Goal: Information Seeking & Learning: Understand process/instructions

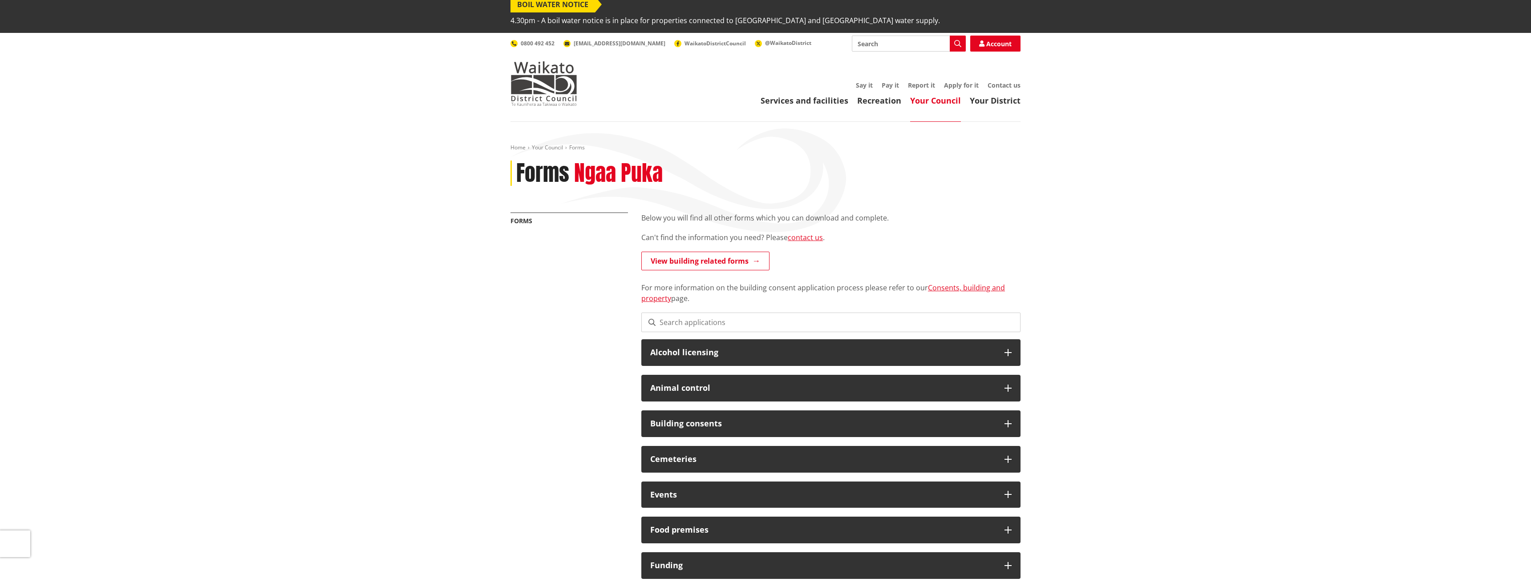
scroll to position [6, 0]
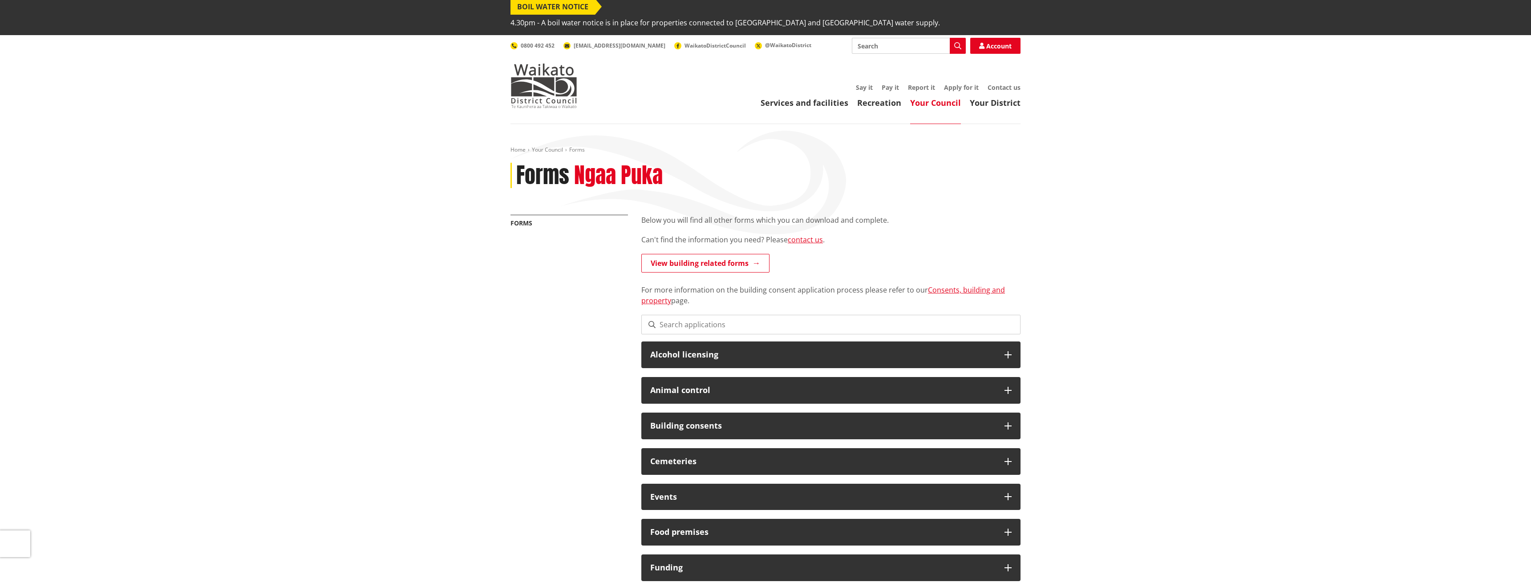
click at [898, 38] on input "Search" at bounding box center [909, 46] width 114 height 16
paste input "request of bond refund"
type input "request of bond refund"
click at [1000, 38] on link "Account" at bounding box center [995, 46] width 50 height 16
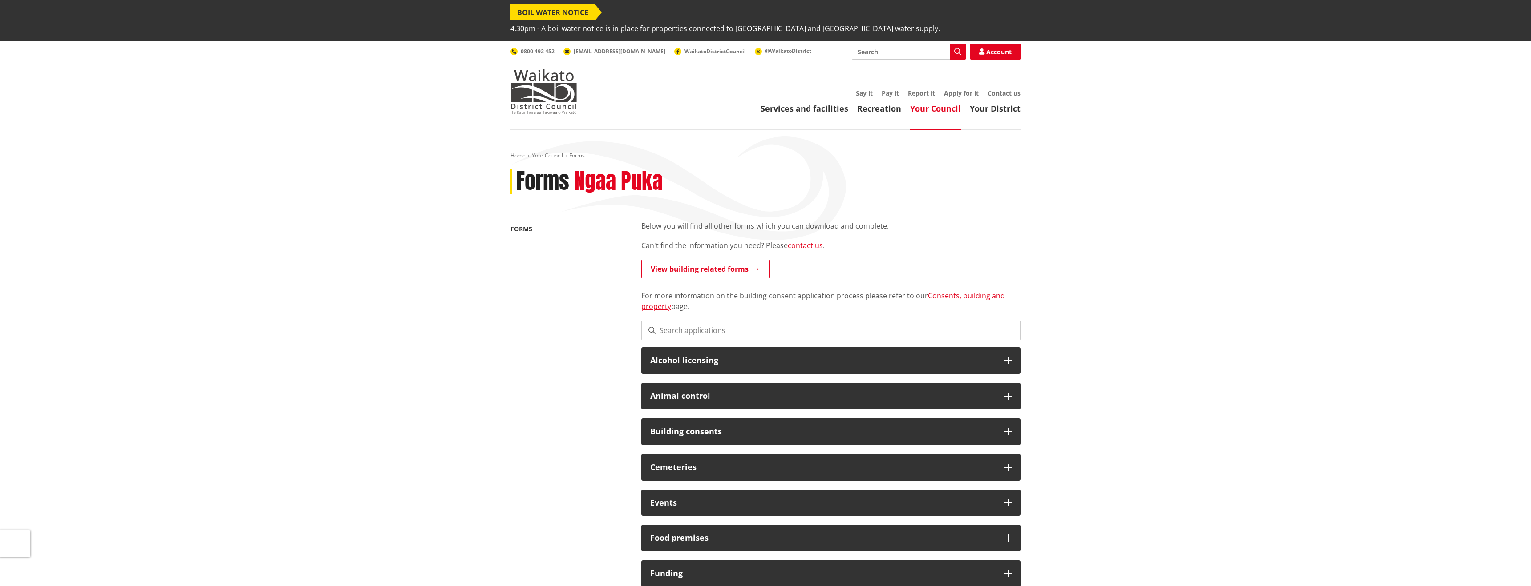
scroll to position [3, 0]
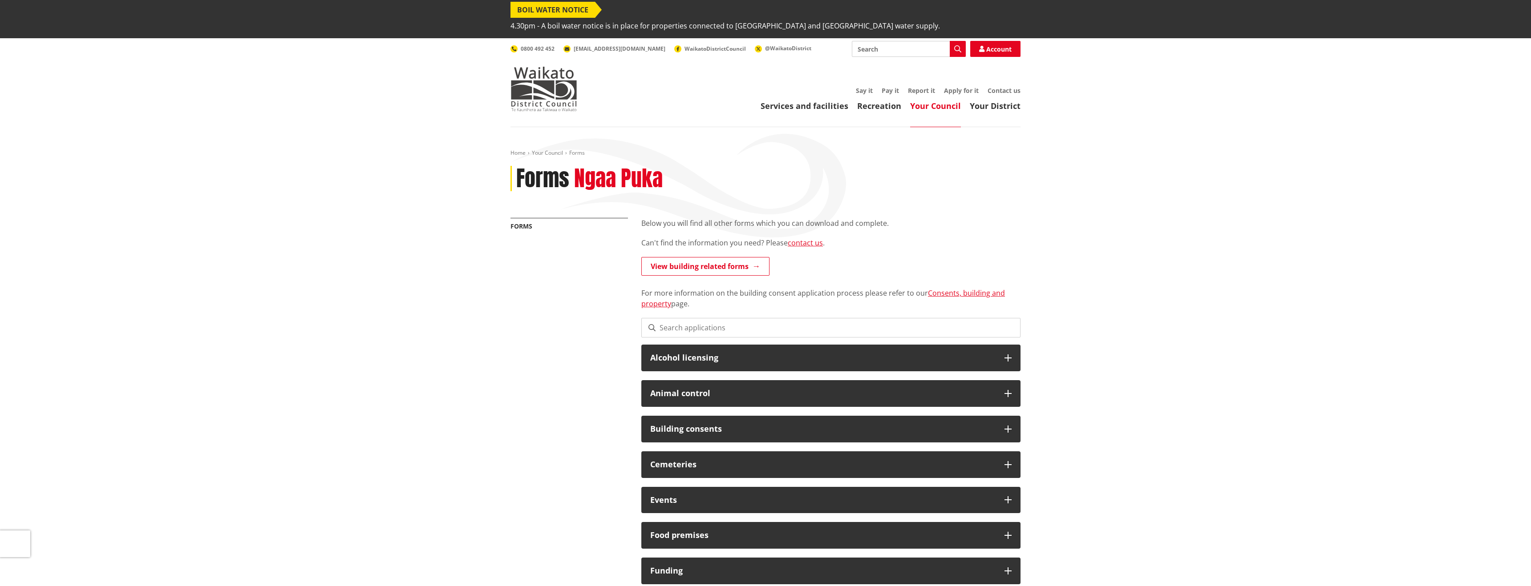
click at [926, 41] on input "Search" at bounding box center [909, 49] width 114 height 16
paste input "request of bond refund"
type input "request of bond refund"
click at [953, 41] on button "Search" at bounding box center [958, 49] width 16 height 16
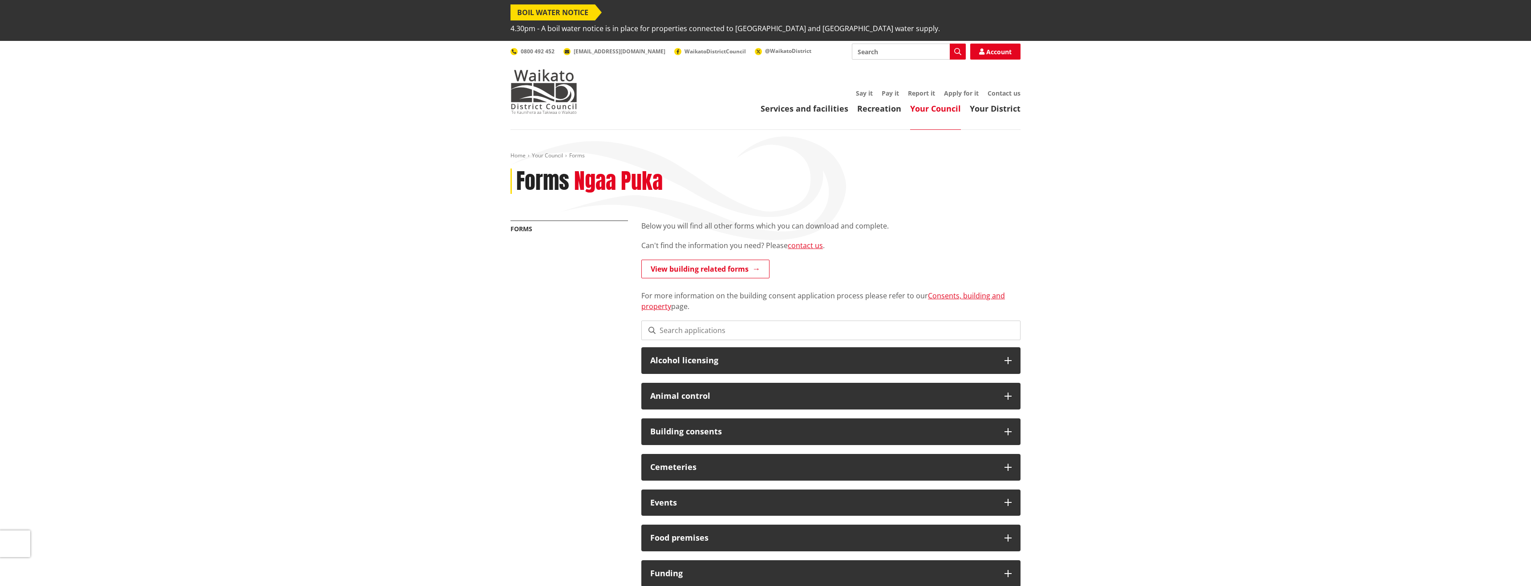
scroll to position [3, 0]
click at [784, 103] on link "Services and facilities" at bounding box center [804, 108] width 88 height 11
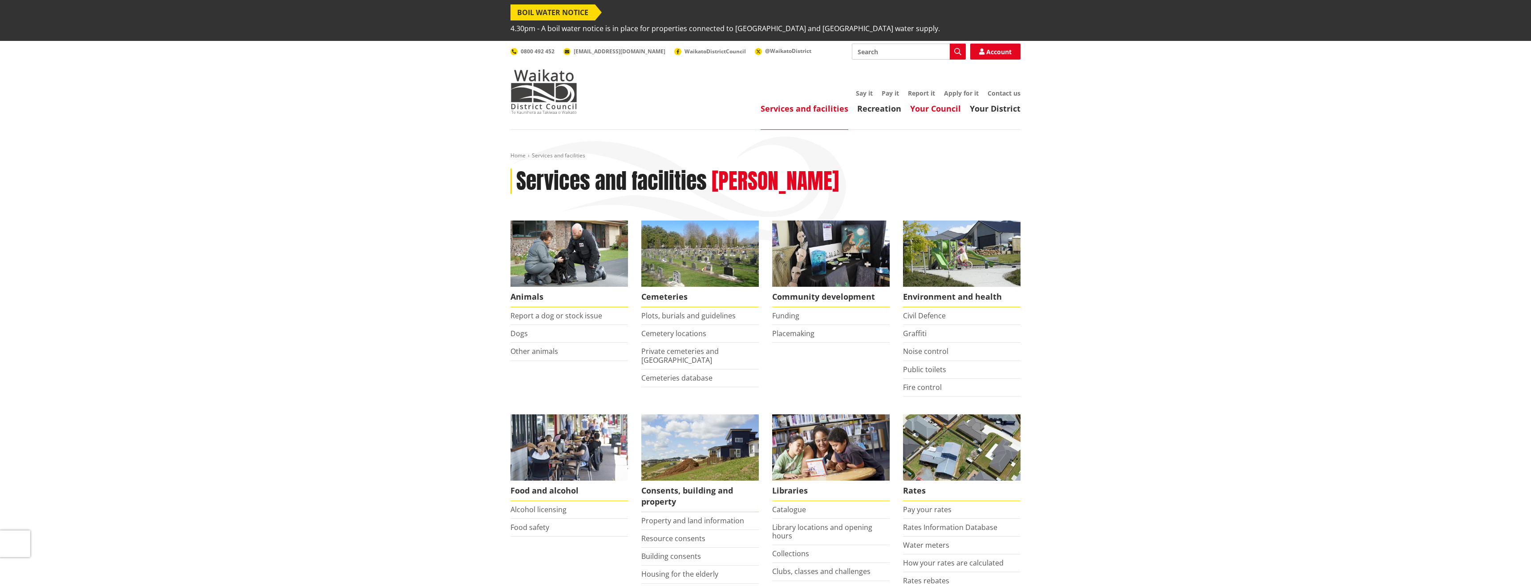
click at [925, 103] on link "Your Council" at bounding box center [935, 108] width 51 height 11
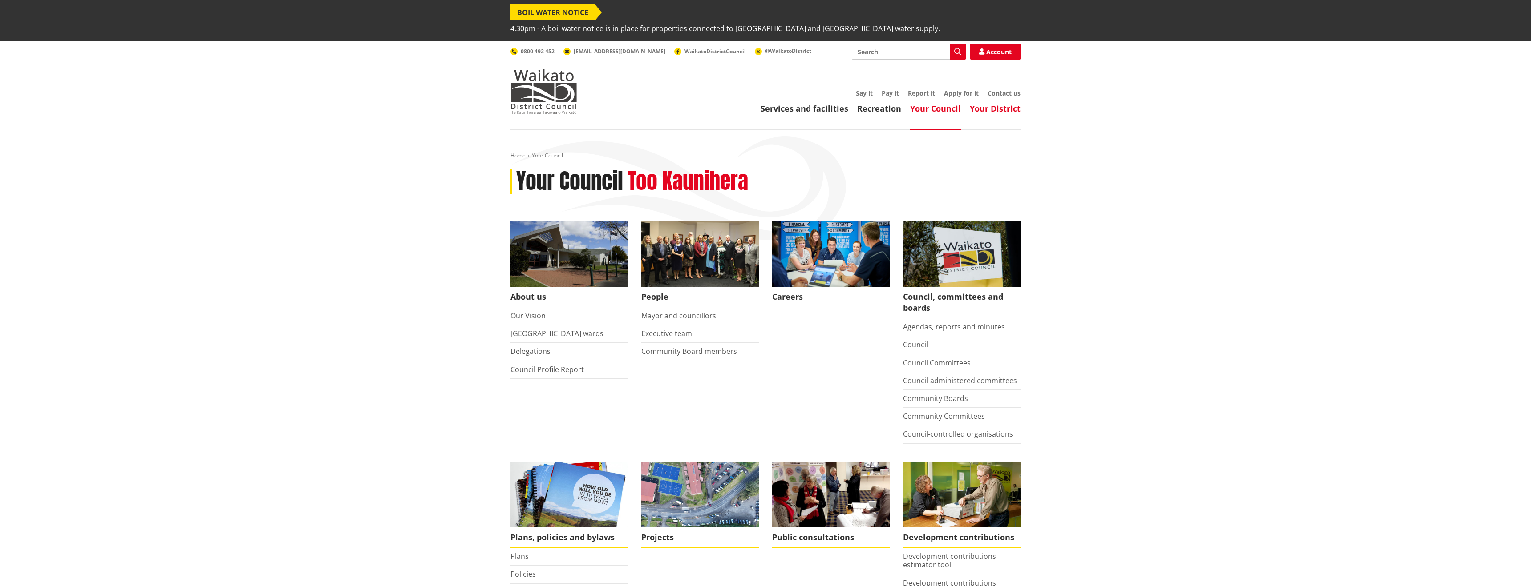
click at [982, 103] on link "Your District" at bounding box center [995, 108] width 51 height 11
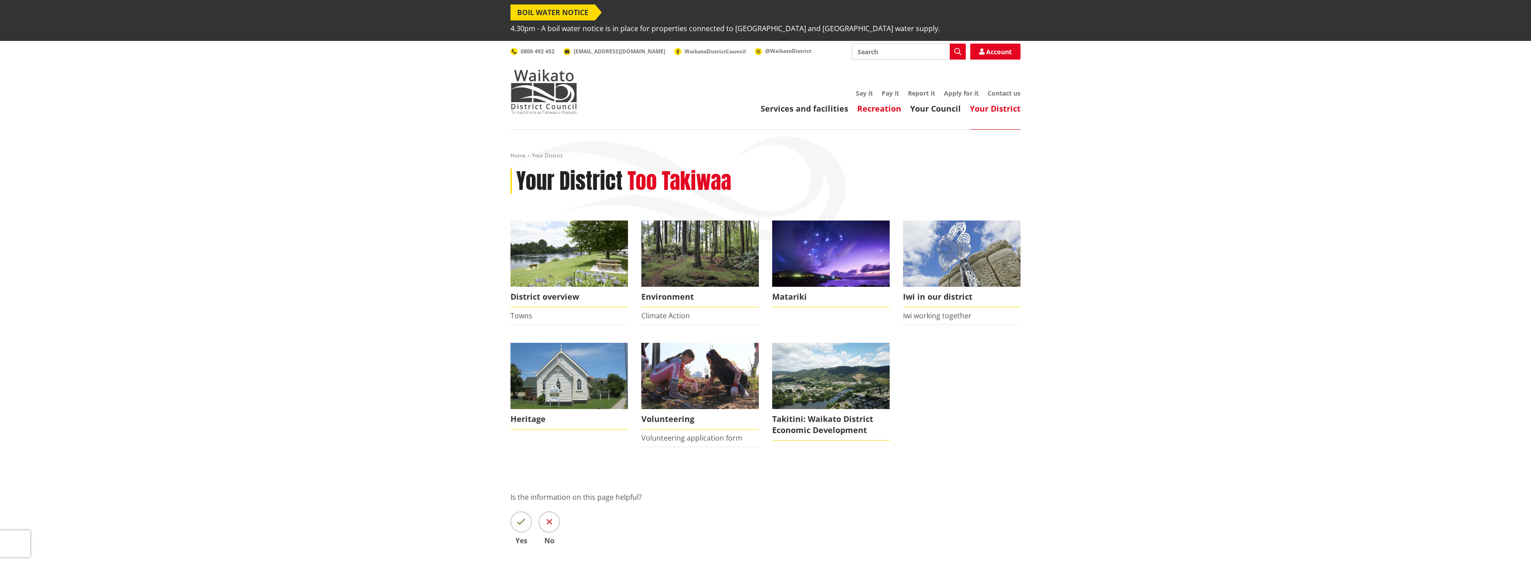
click at [886, 103] on link "Recreation" at bounding box center [879, 108] width 44 height 11
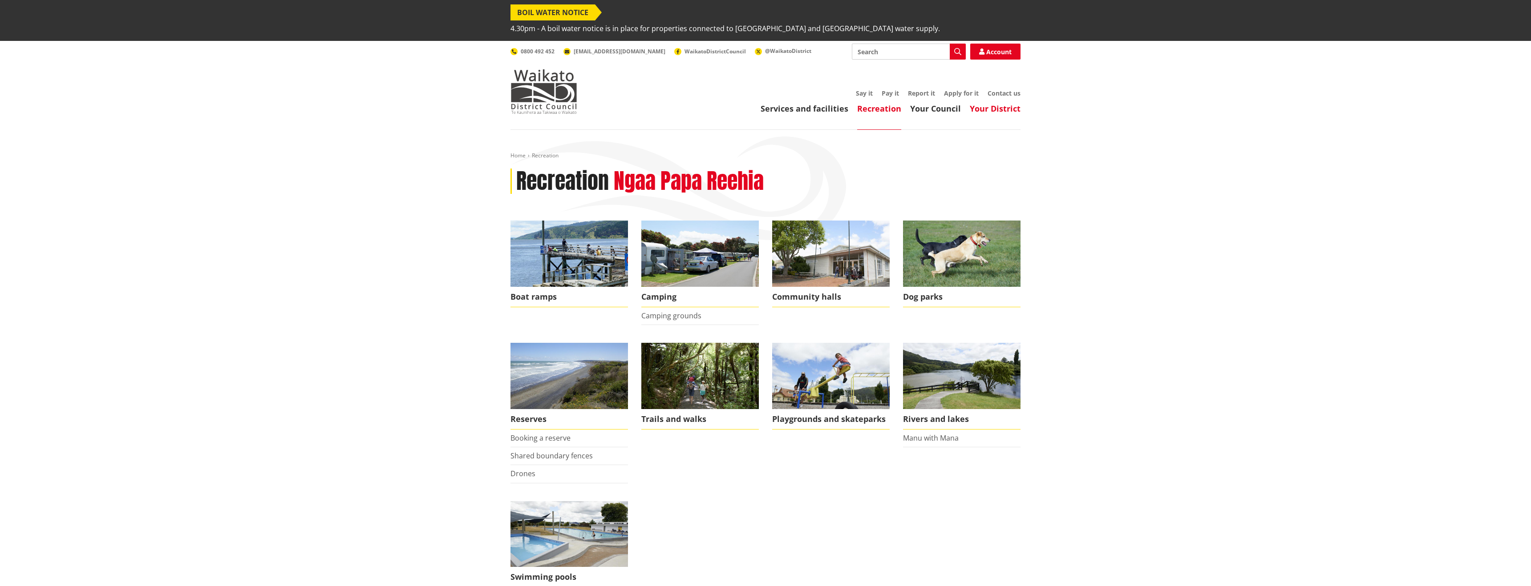
click at [980, 103] on link "Your District" at bounding box center [995, 108] width 51 height 11
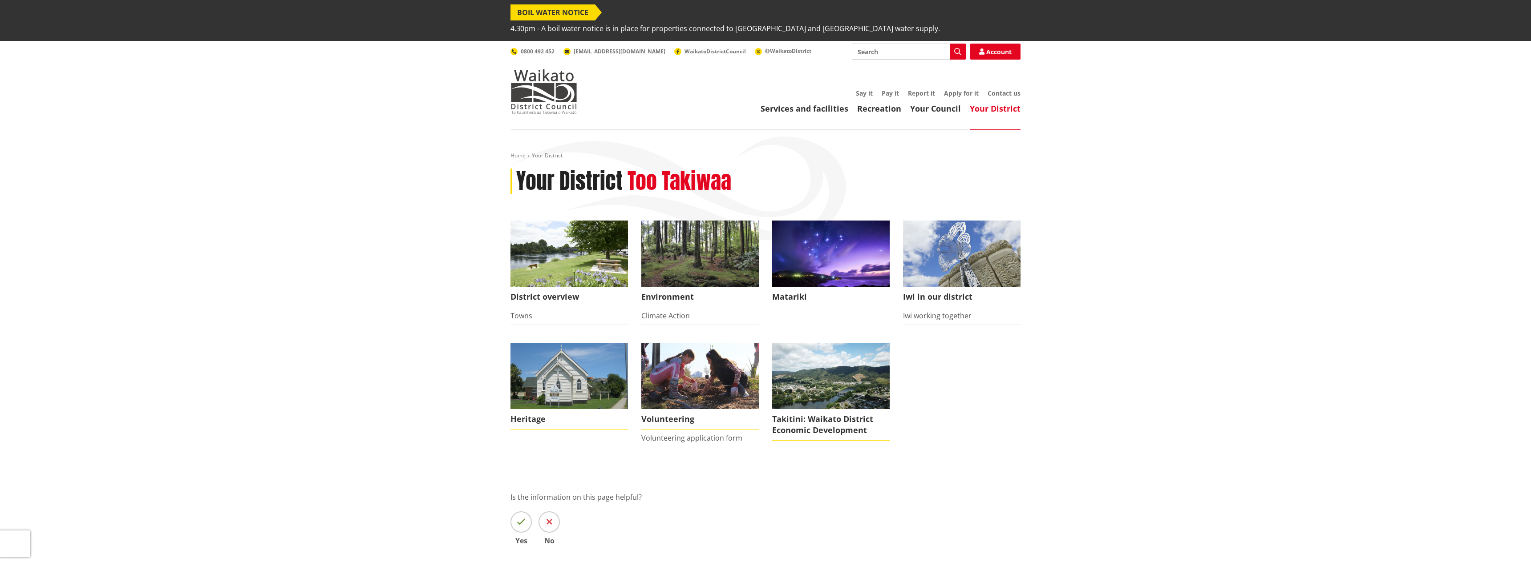
click at [790, 90] on div "Services and facilities Recreation Your Council Your District Say it Pay it Rep…" at bounding box center [807, 102] width 425 height 24
click at [791, 103] on link "Services and facilities" at bounding box center [804, 108] width 88 height 11
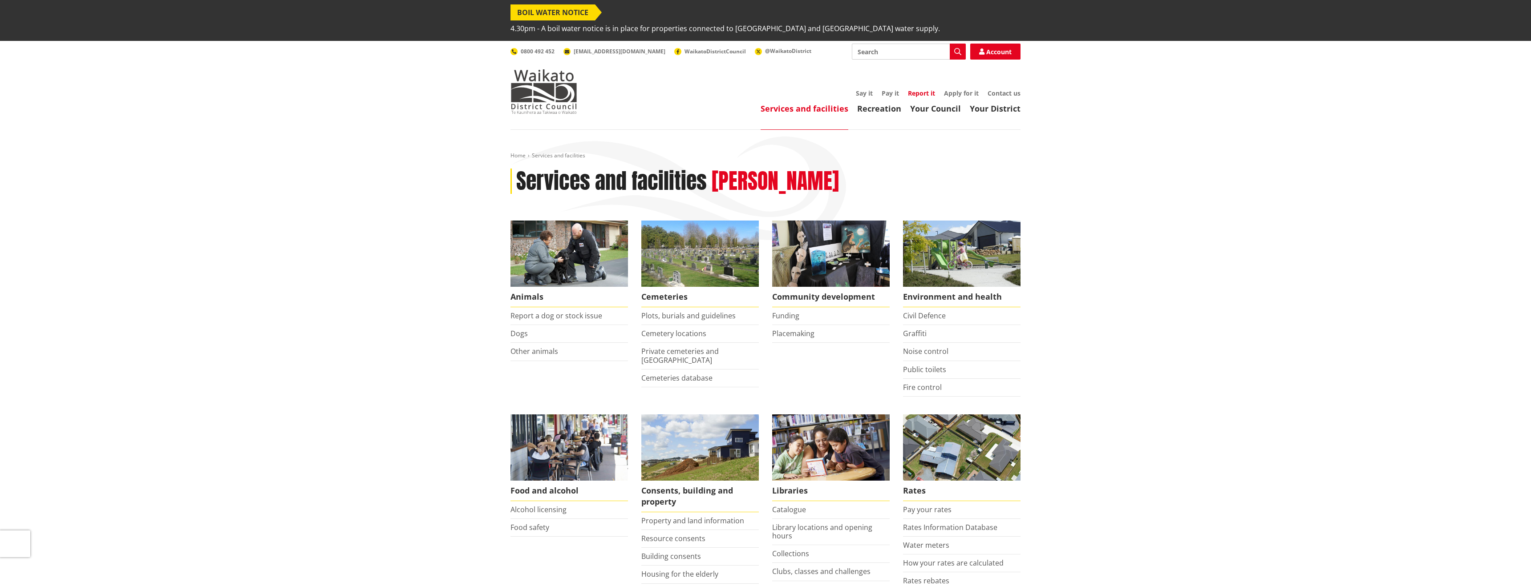
click at [919, 89] on link "Report it" at bounding box center [921, 93] width 27 height 8
click at [958, 89] on link "Apply for it" at bounding box center [961, 93] width 35 height 8
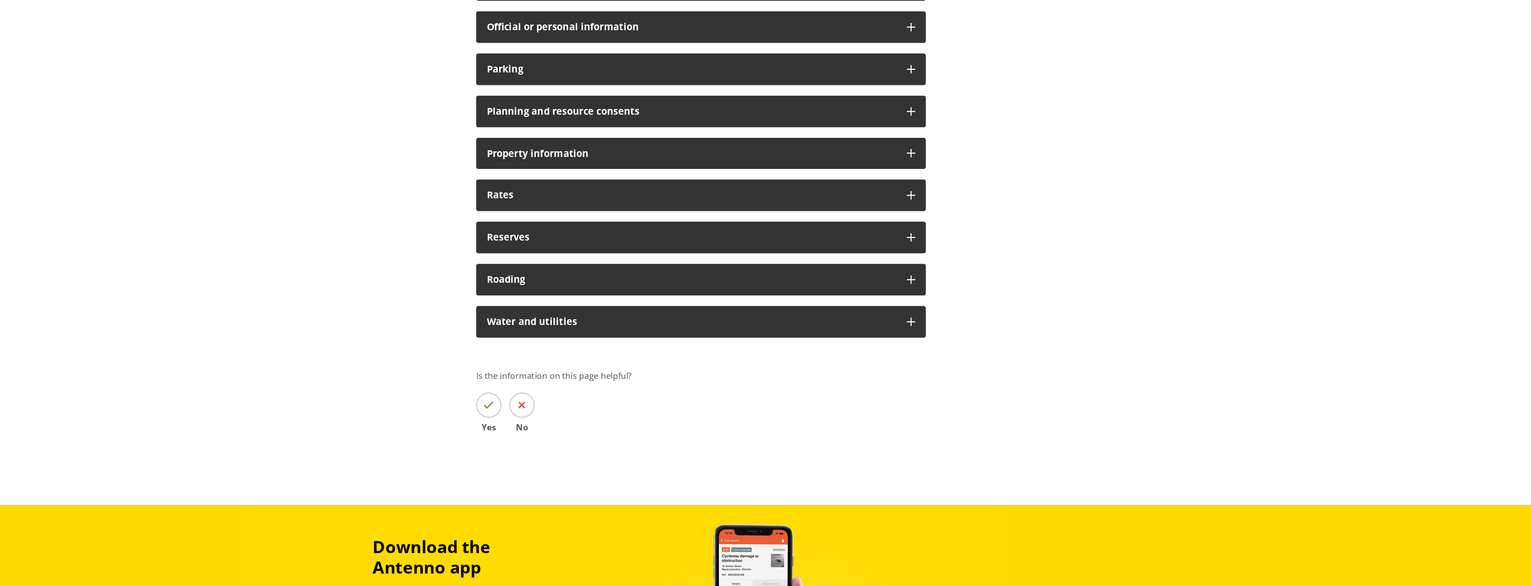
scroll to position [640, 0]
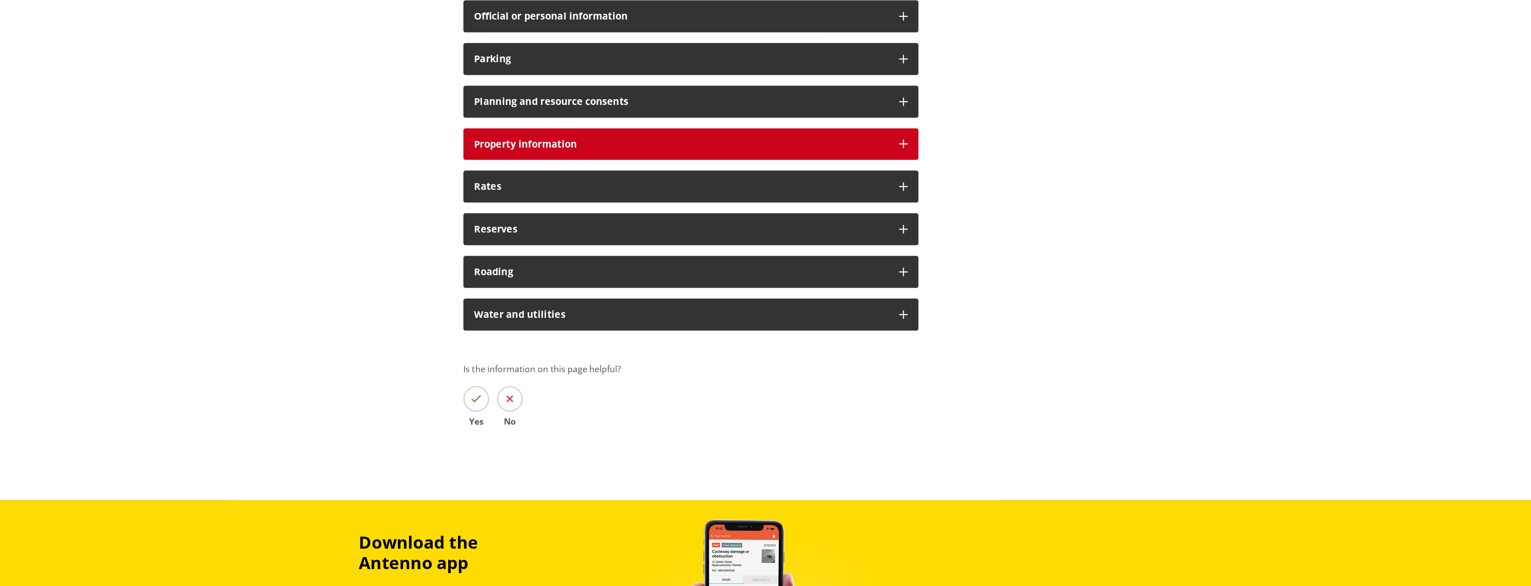
click at [1006, 214] on icon at bounding box center [1007, 217] width 7 height 7
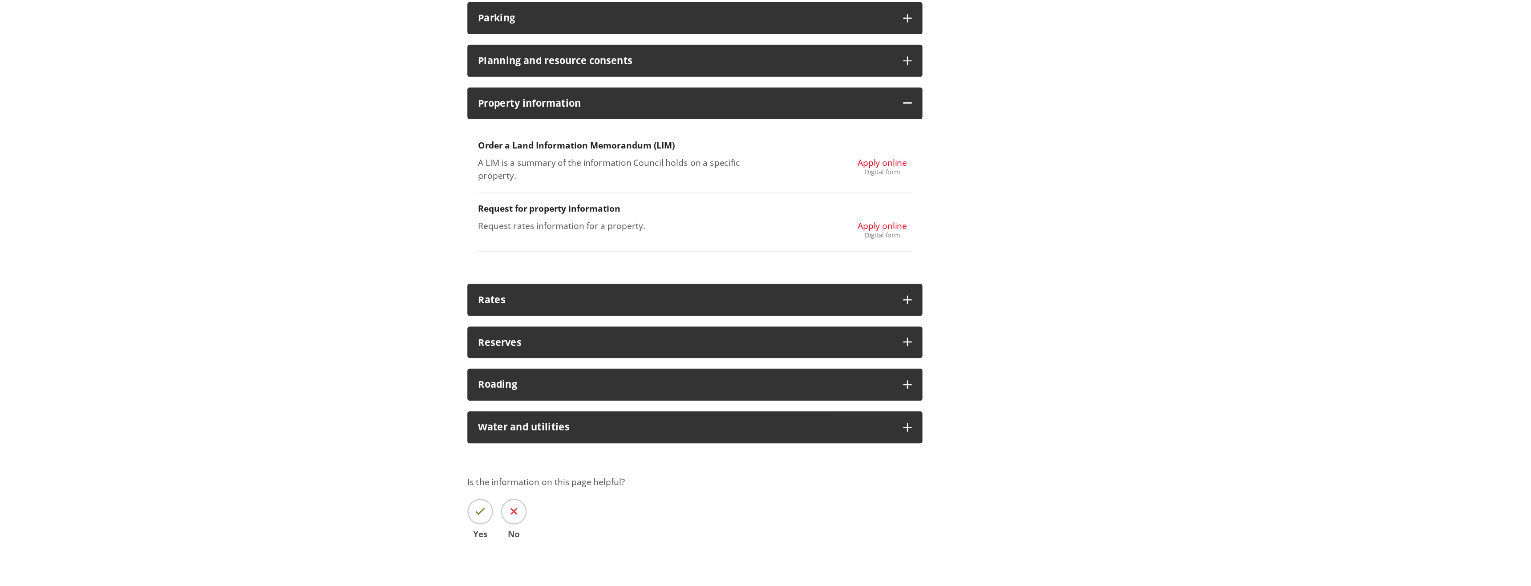
scroll to position [680, 0]
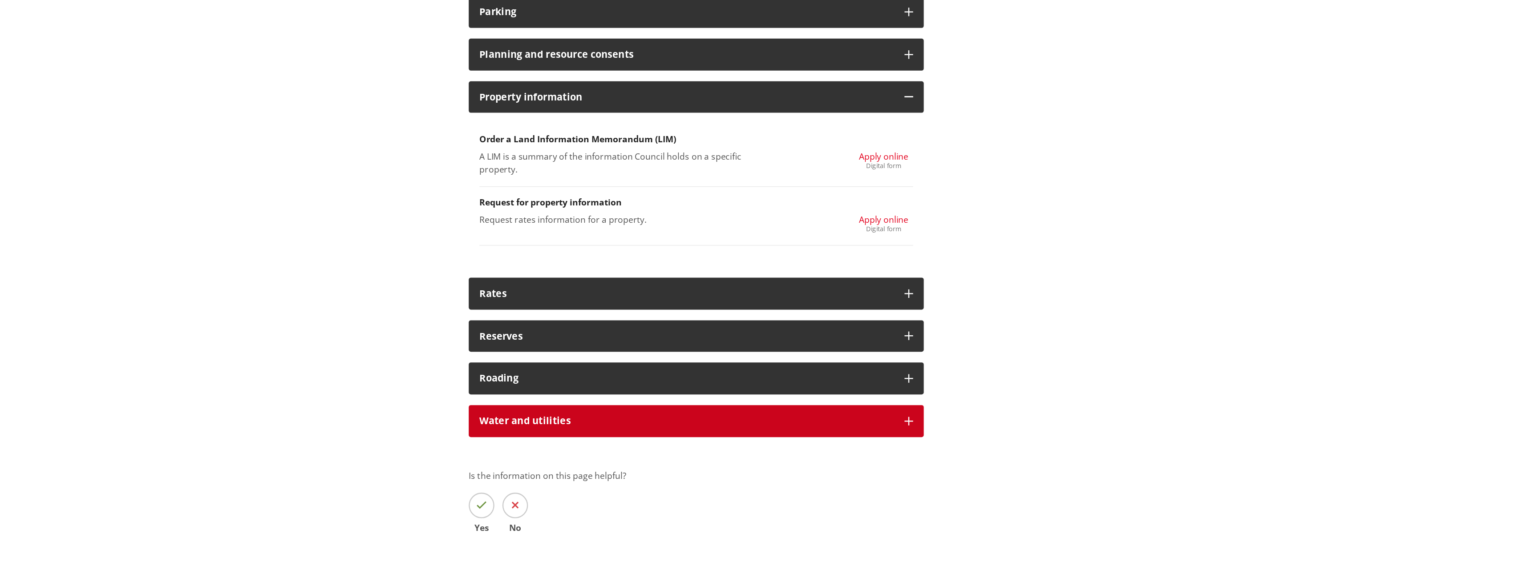
click at [1009, 445] on icon at bounding box center [1007, 448] width 7 height 7
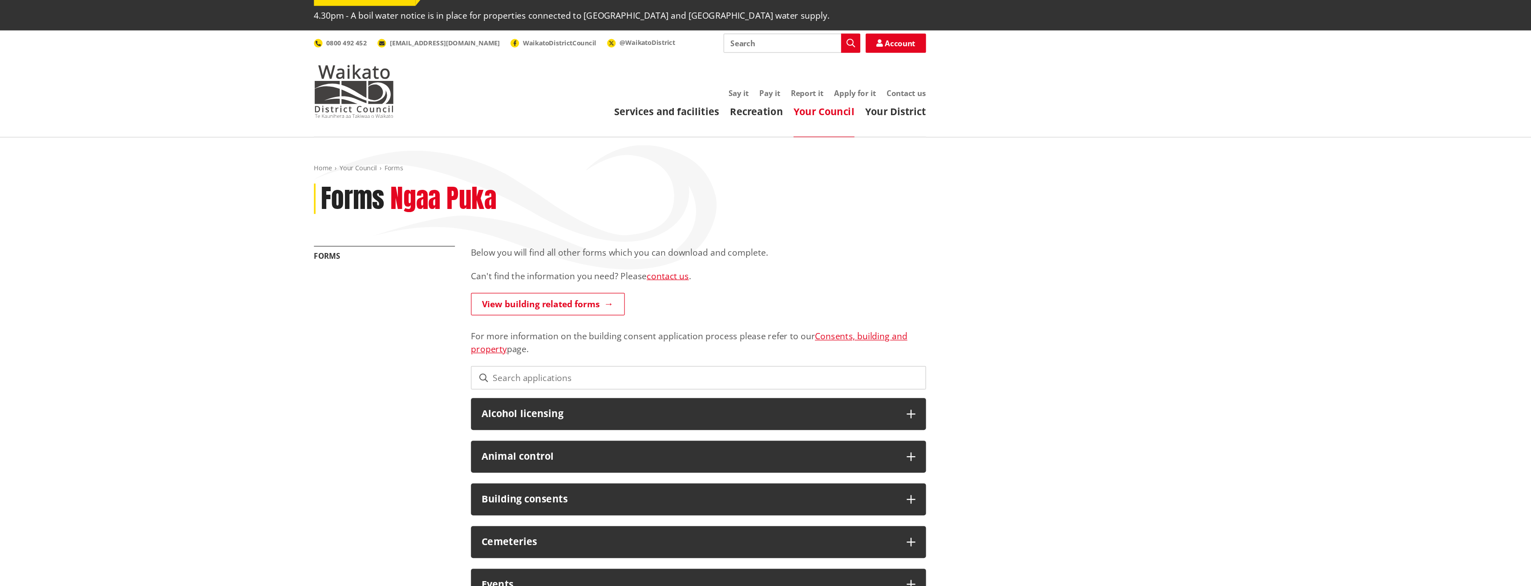
scroll to position [0, 0]
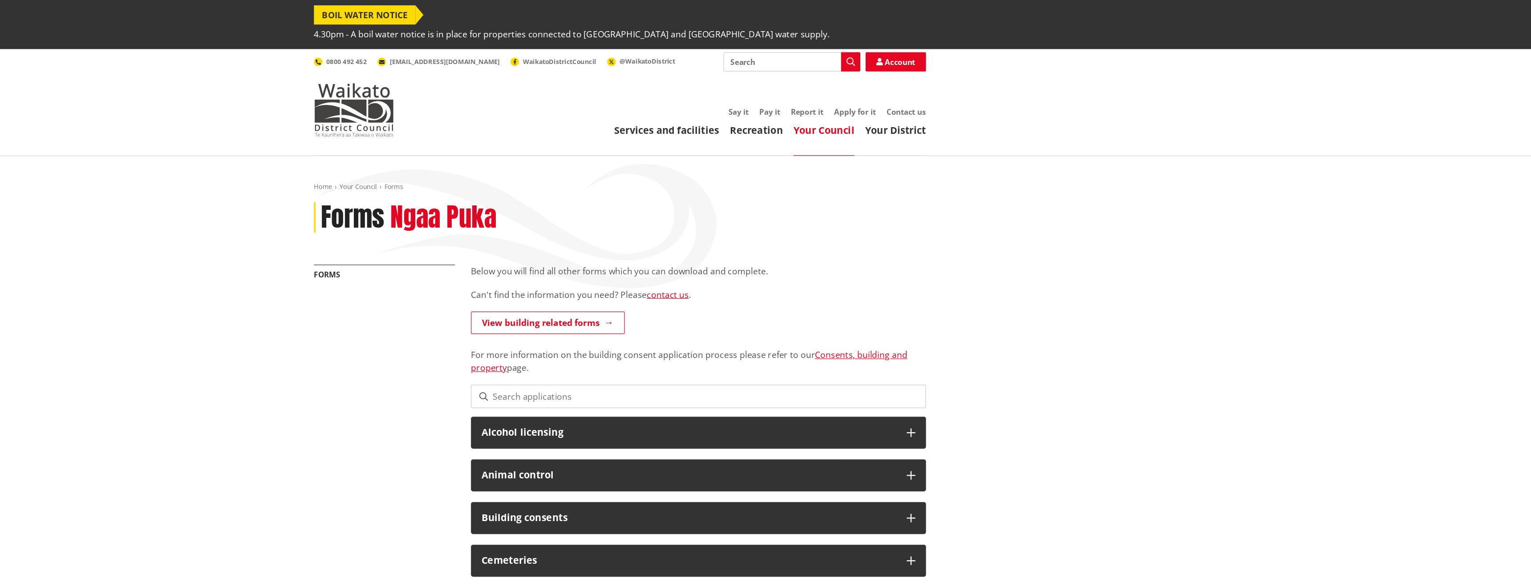
click at [895, 44] on input "Search" at bounding box center [909, 52] width 114 height 16
click at [876, 44] on input "proformane bond" at bounding box center [909, 52] width 114 height 16
click at [866, 44] on input "proformane bond" at bounding box center [909, 52] width 114 height 16
drag, startPoint x: 894, startPoint y: 36, endPoint x: 857, endPoint y: 37, distance: 36.9
click at [857, 44] on input "proformane bond" at bounding box center [909, 52] width 114 height 16
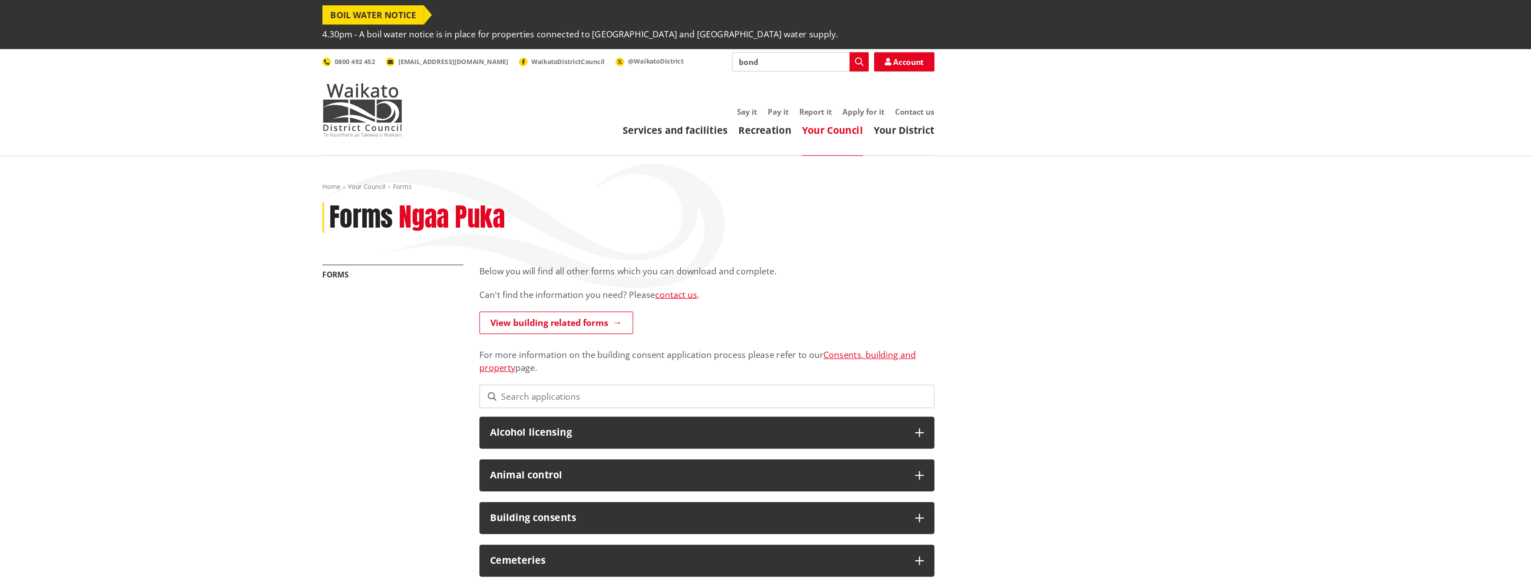
paste input "Performance"
type input "Performance bond"
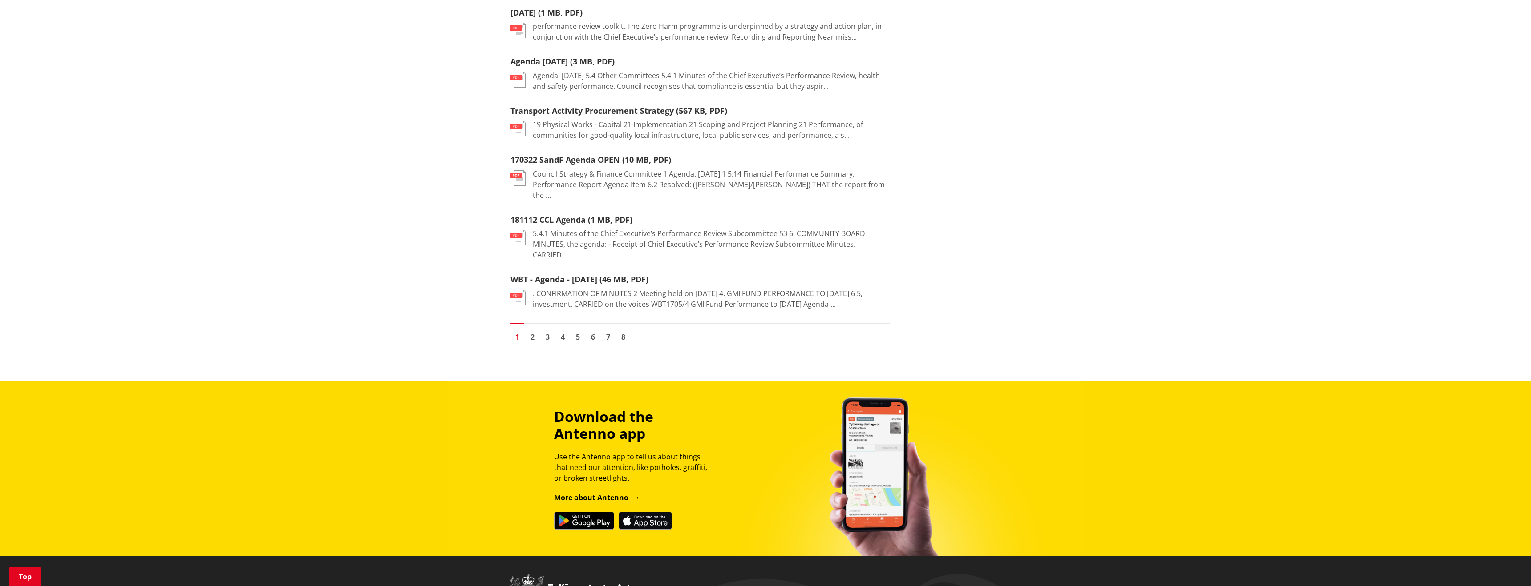
scroll to position [1066, 0]
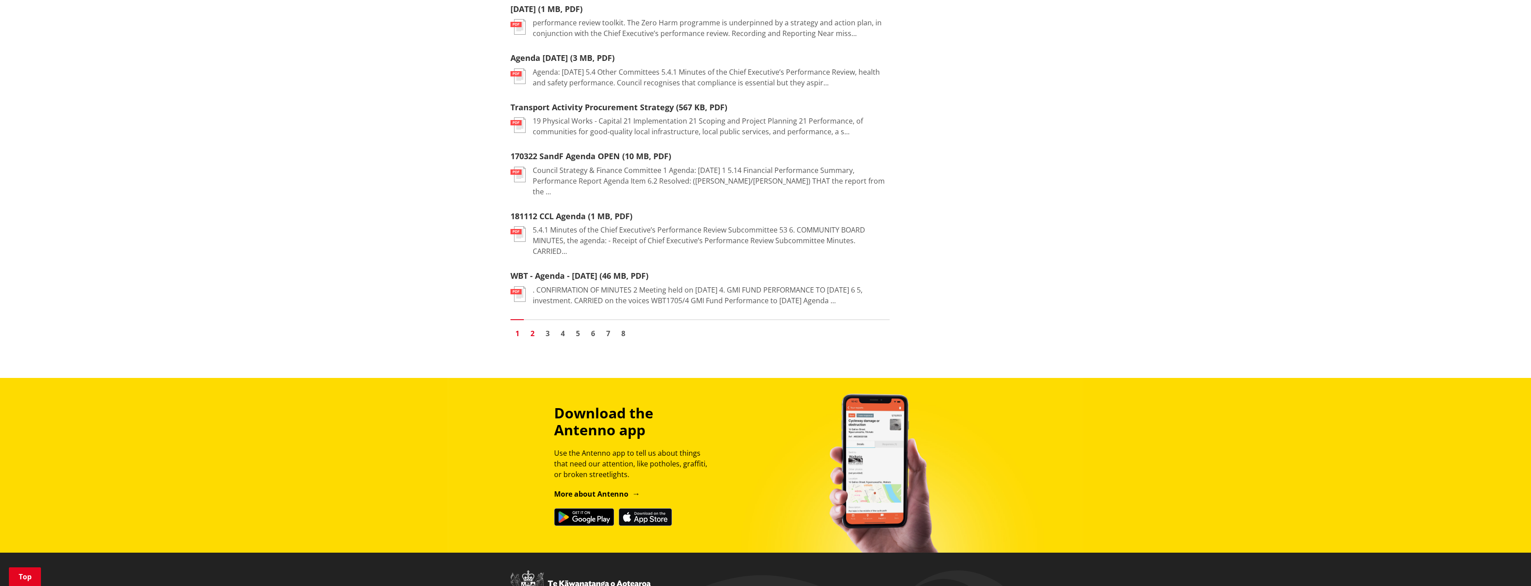
drag, startPoint x: 533, startPoint y: 304, endPoint x: 527, endPoint y: 307, distance: 6.4
click at [533, 327] on link "2" at bounding box center [532, 333] width 13 height 13
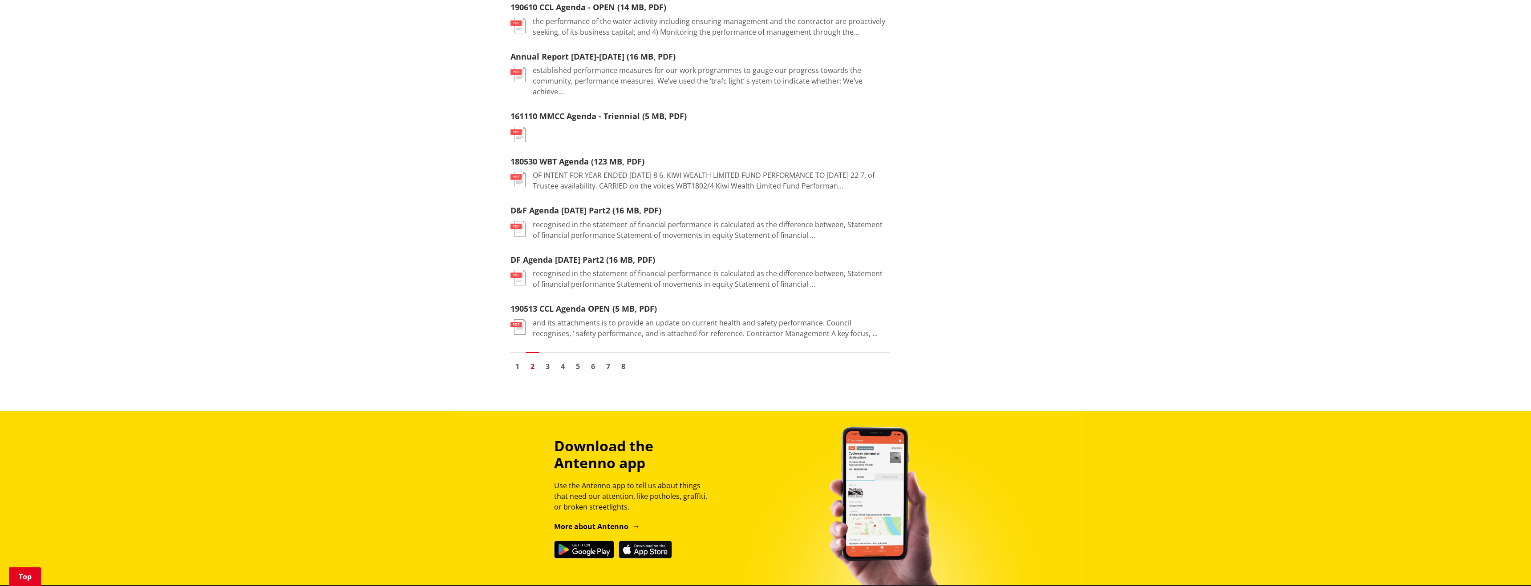
scroll to position [970, 0]
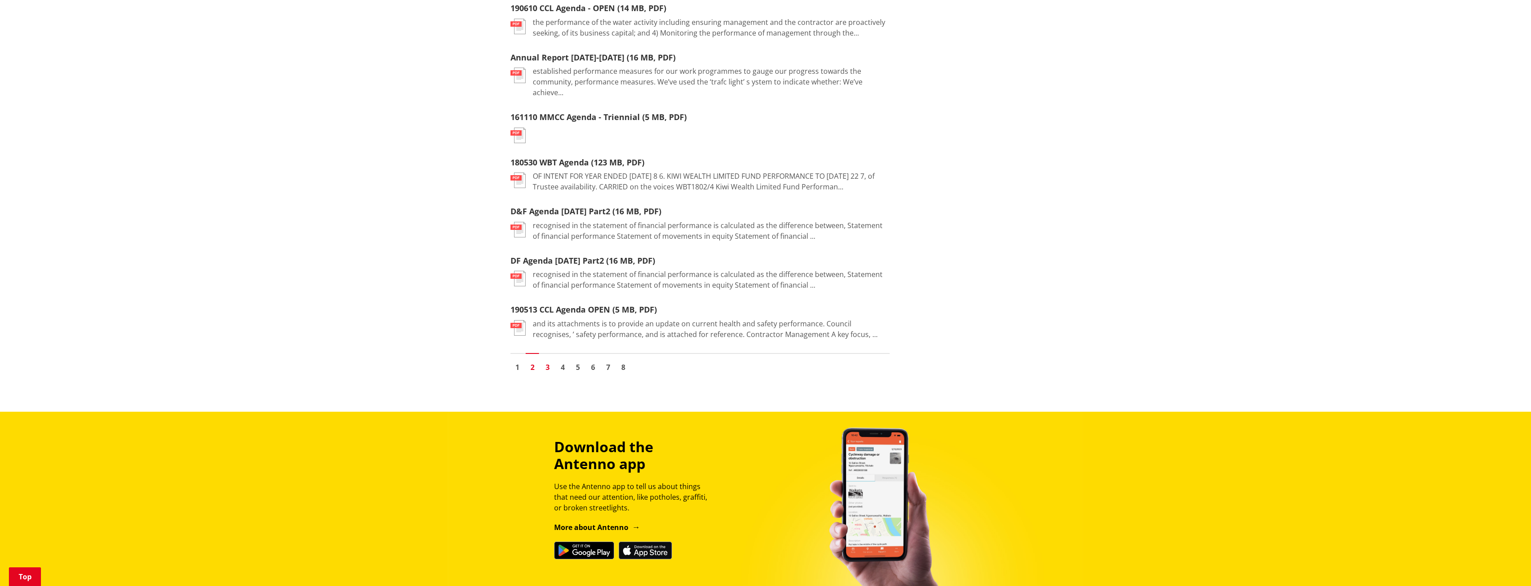
click at [551, 361] on link "3" at bounding box center [547, 367] width 13 height 13
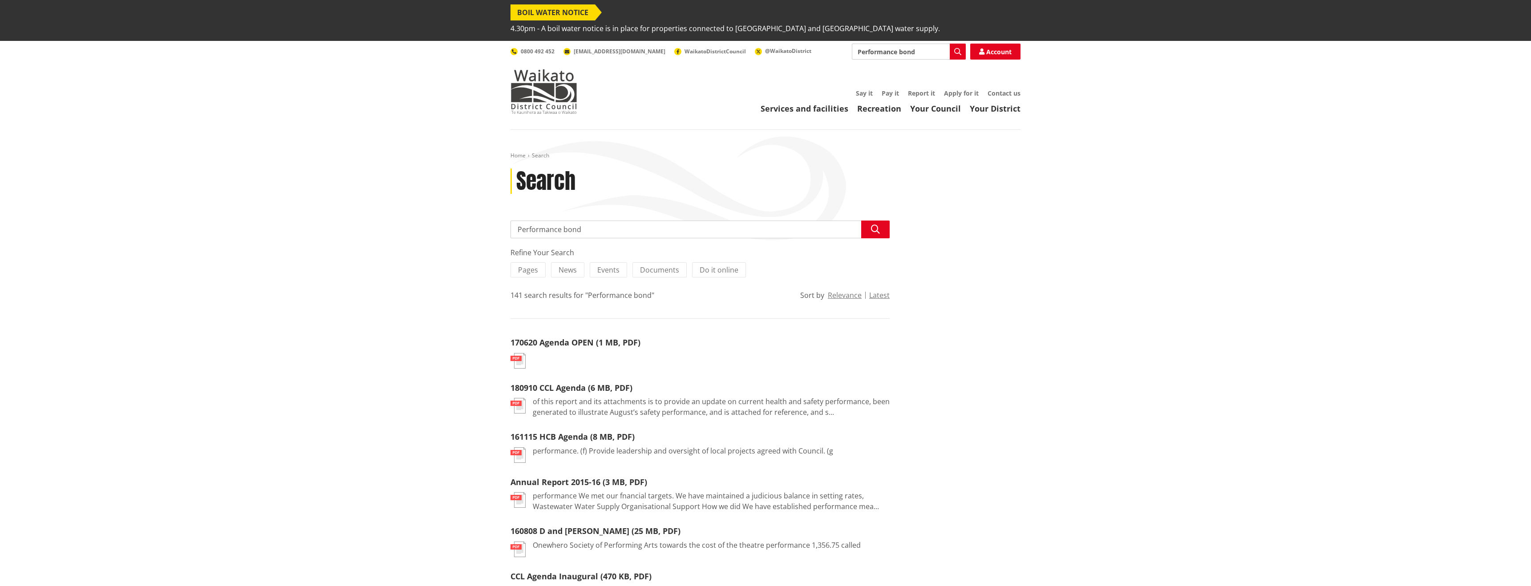
click at [587, 221] on input "Performance bond" at bounding box center [699, 230] width 379 height 18
type input "Performance bond refund"
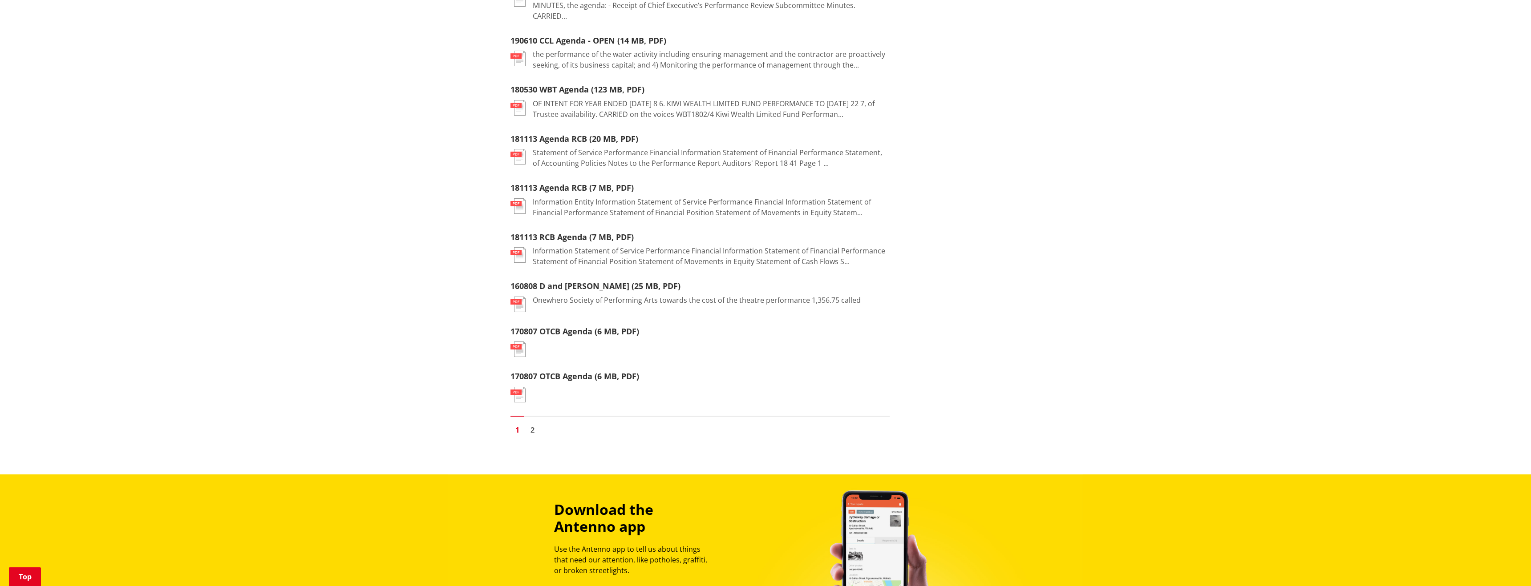
scroll to position [911, 0]
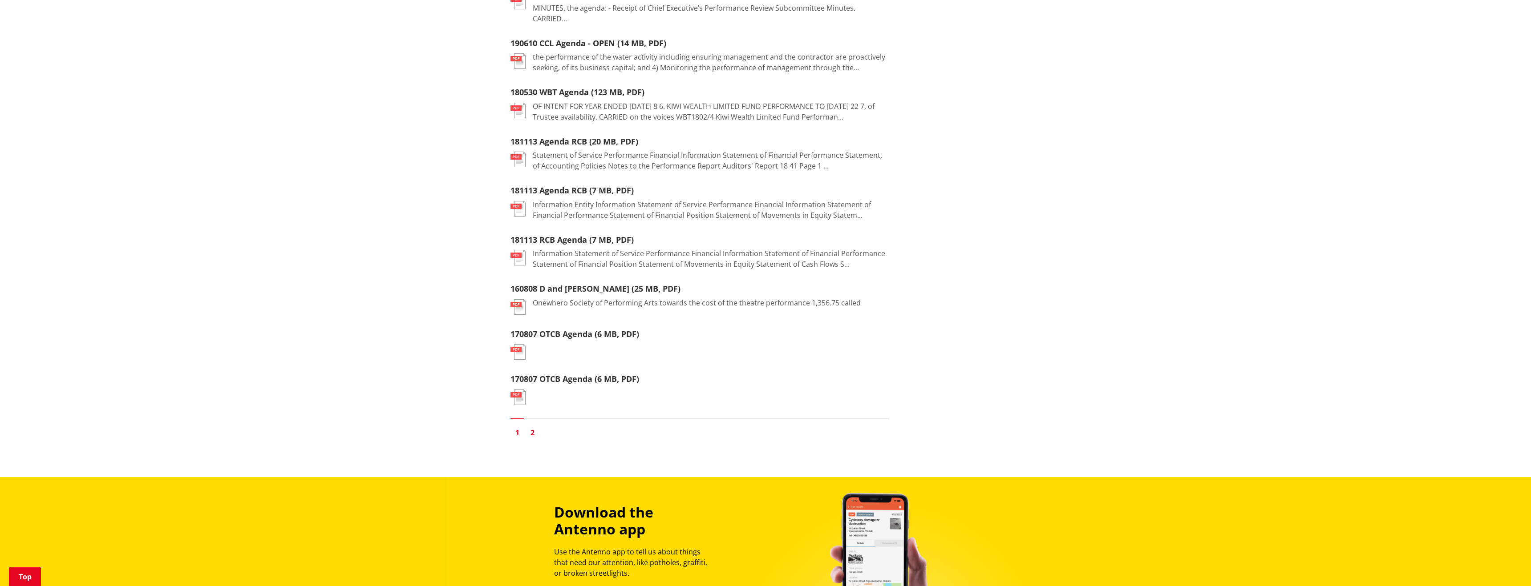
click at [533, 426] on link "2" at bounding box center [532, 432] width 13 height 13
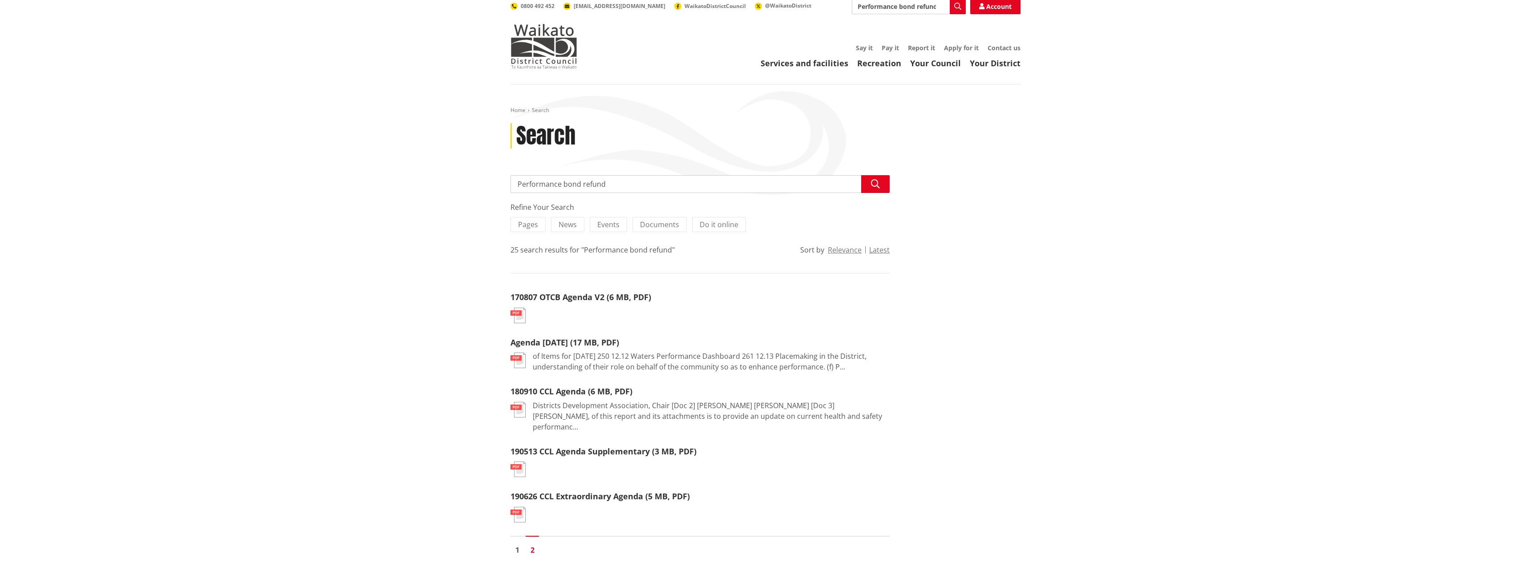
scroll to position [46, 0]
click at [515, 543] on link "1" at bounding box center [516, 549] width 13 height 13
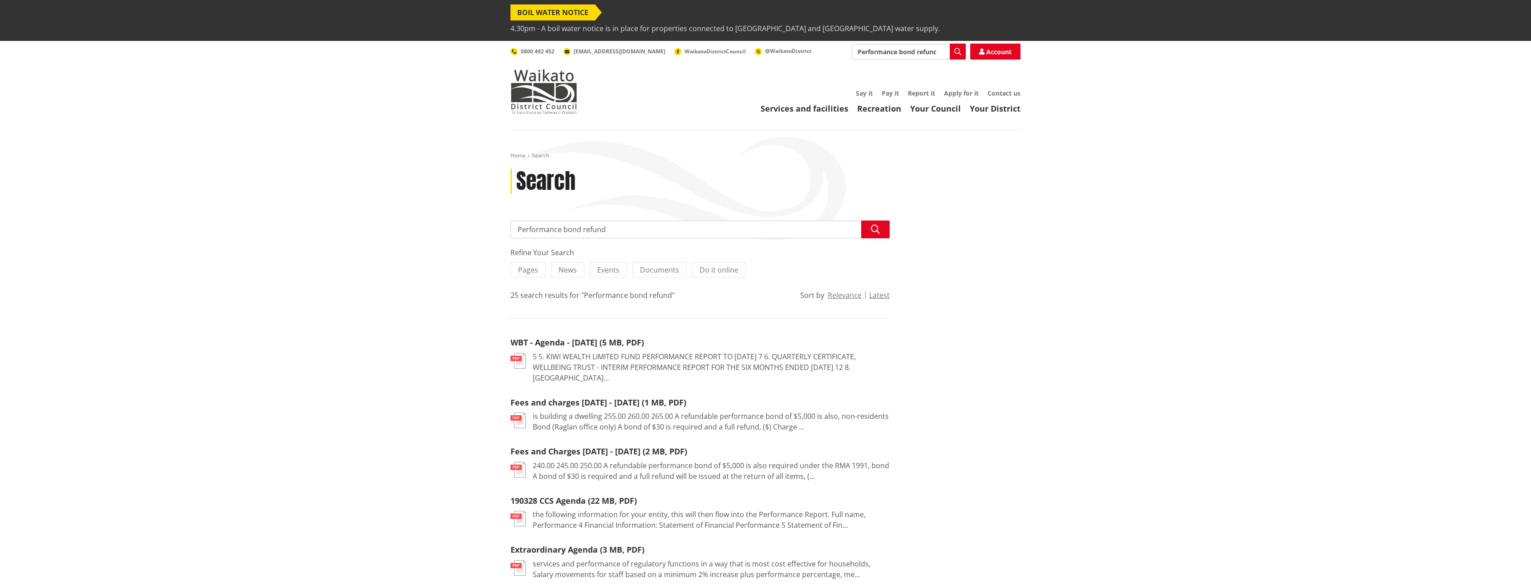
scroll to position [1, 0]
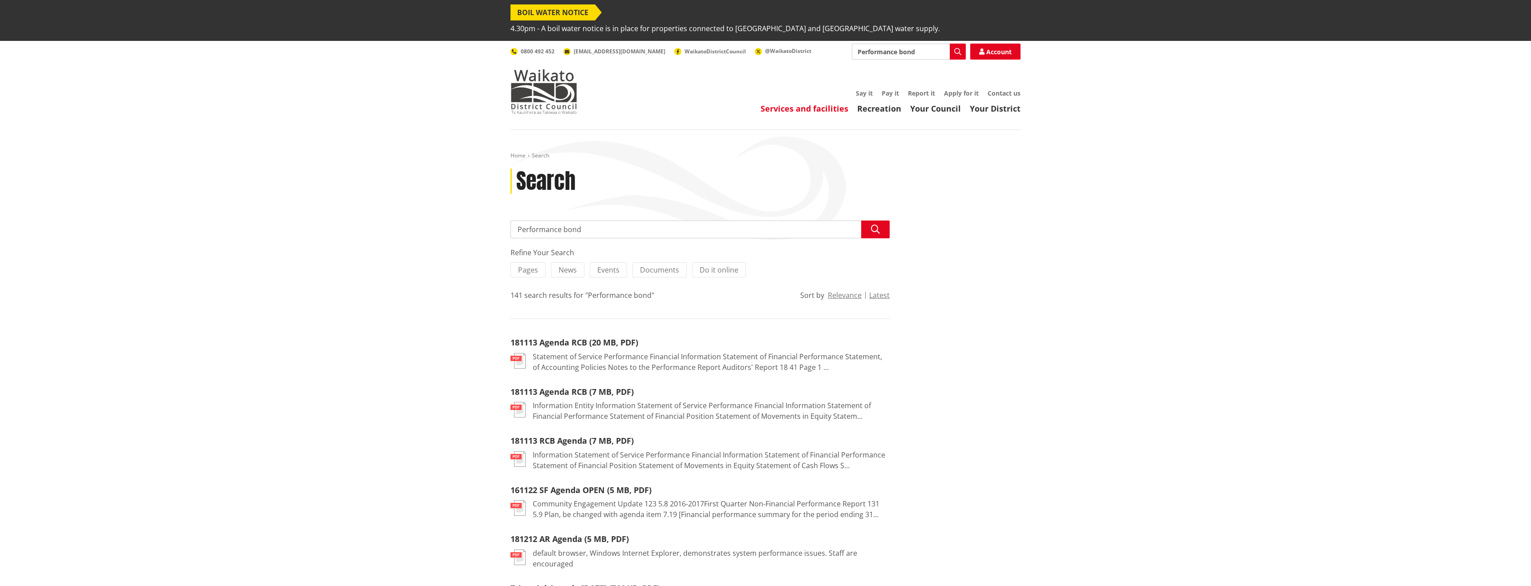
click at [804, 103] on link "Services and facilities" at bounding box center [804, 108] width 88 height 11
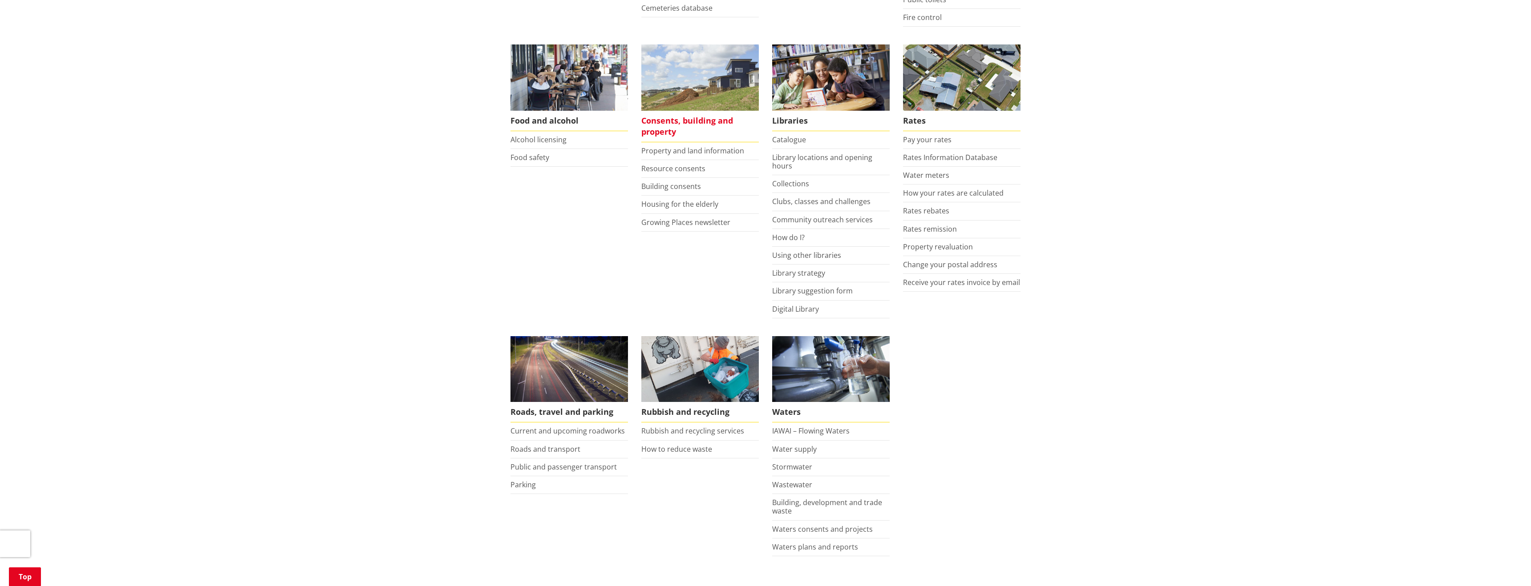
scroll to position [370, 0]
click at [650, 114] on span "Consents, building and property" at bounding box center [699, 127] width 117 height 32
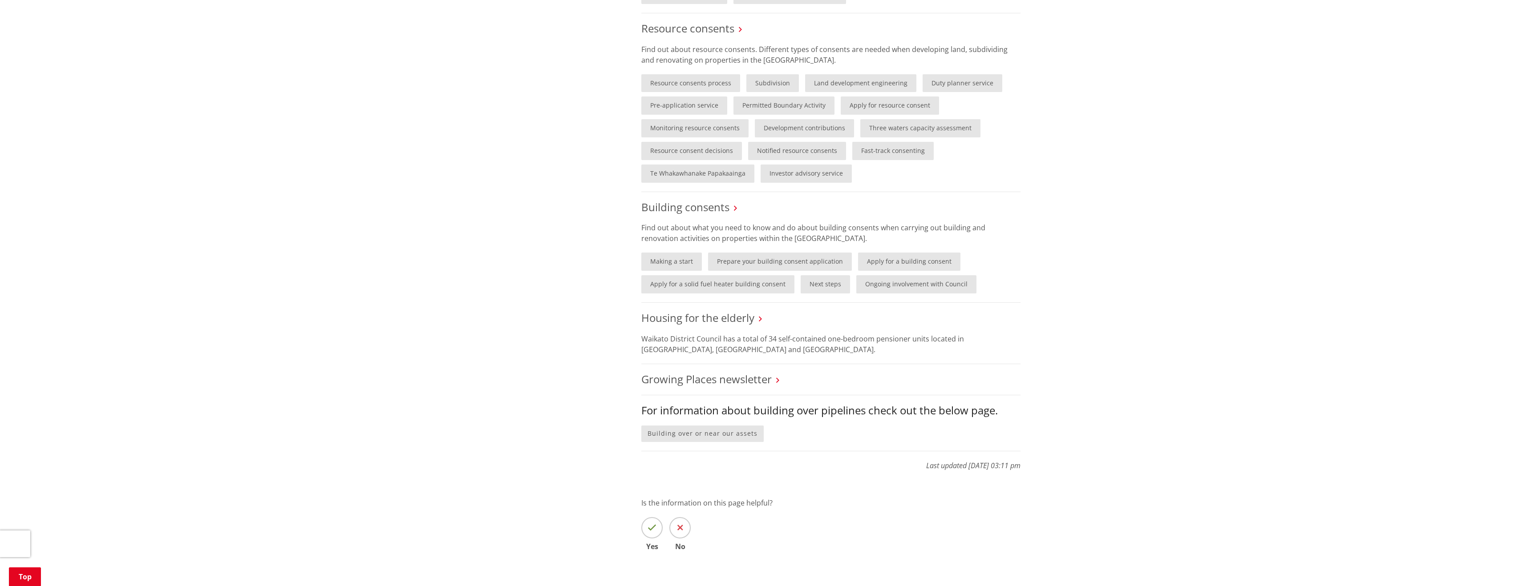
scroll to position [583, 0]
click at [873, 142] on link "Fast-track consenting" at bounding box center [892, 151] width 81 height 18
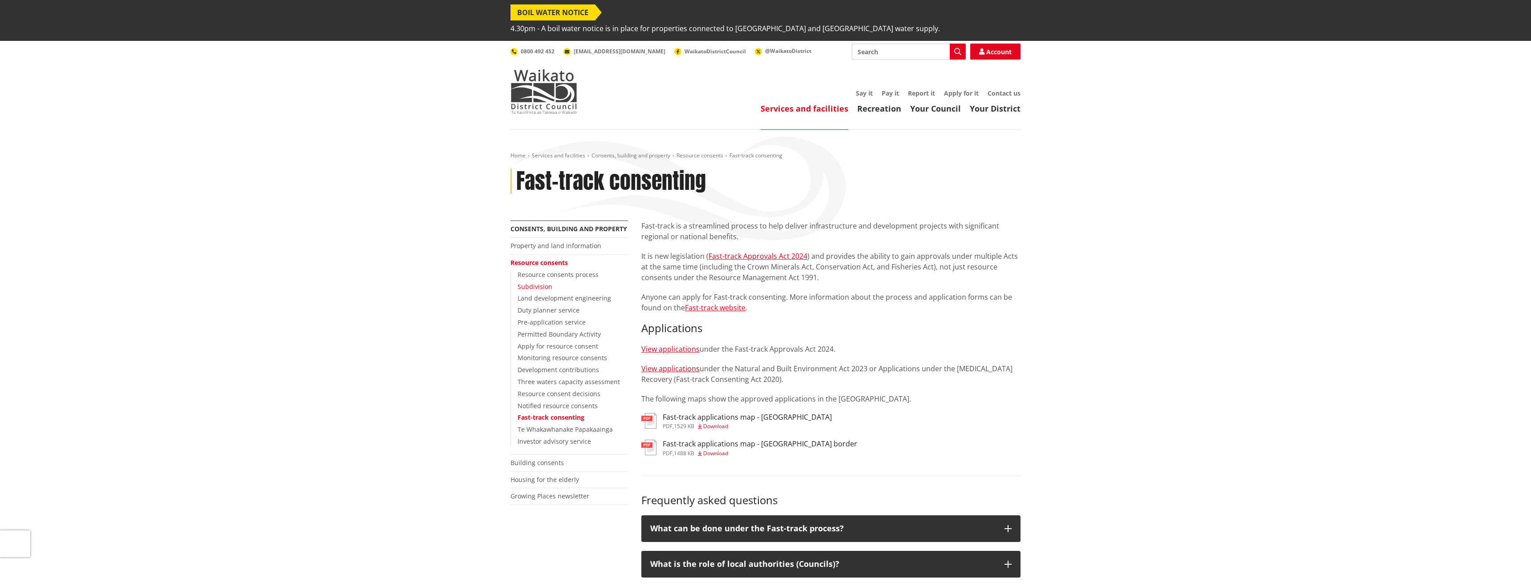
click at [536, 283] on link "Subdivision" at bounding box center [535, 287] width 35 height 8
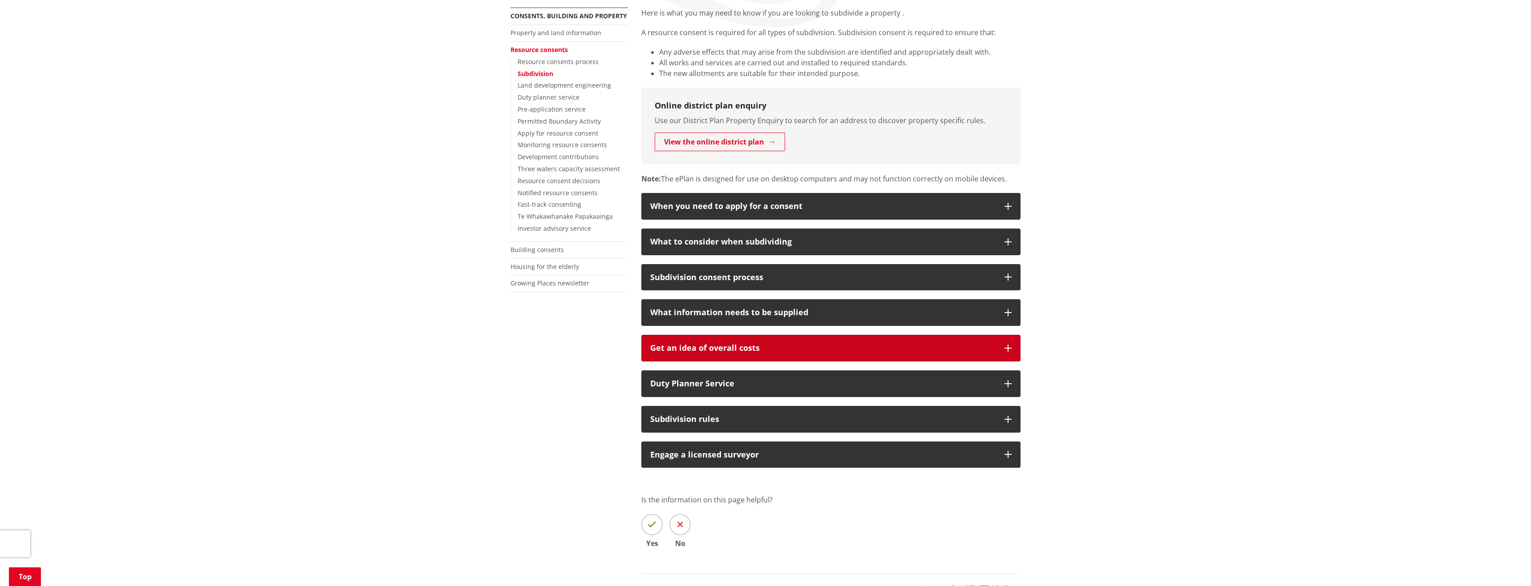
scroll to position [216, 0]
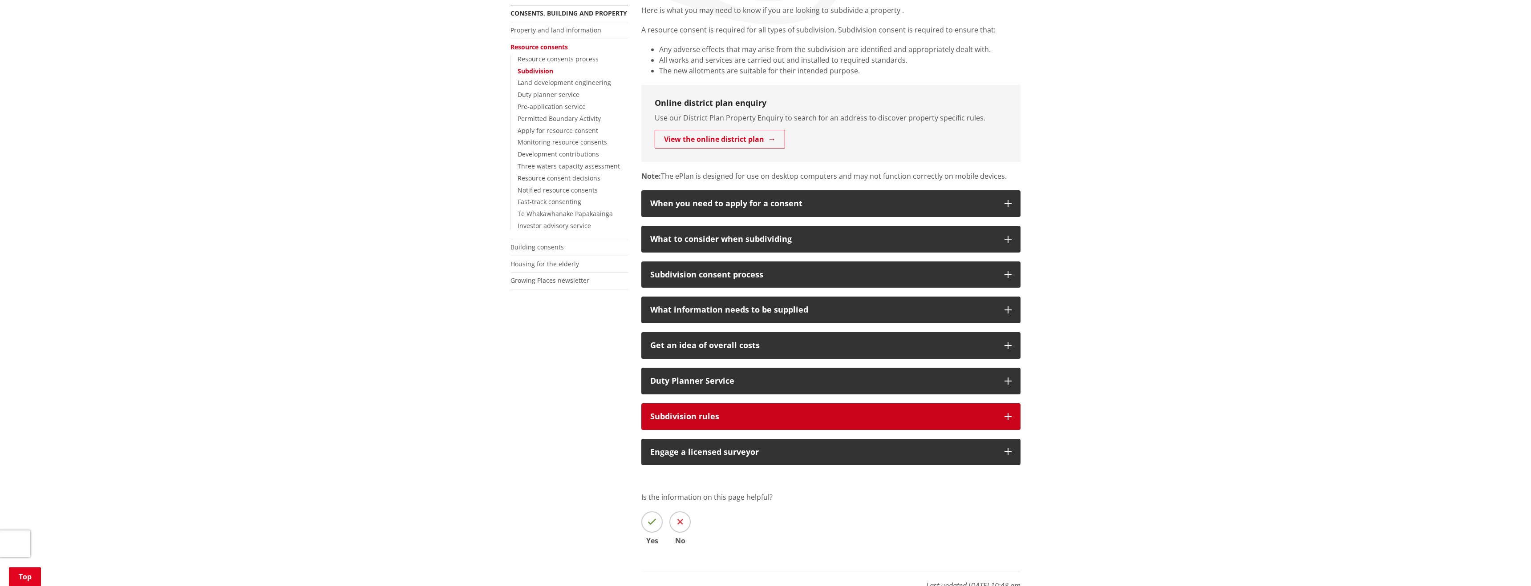
click at [1007, 413] on icon "button" at bounding box center [1007, 416] width 7 height 7
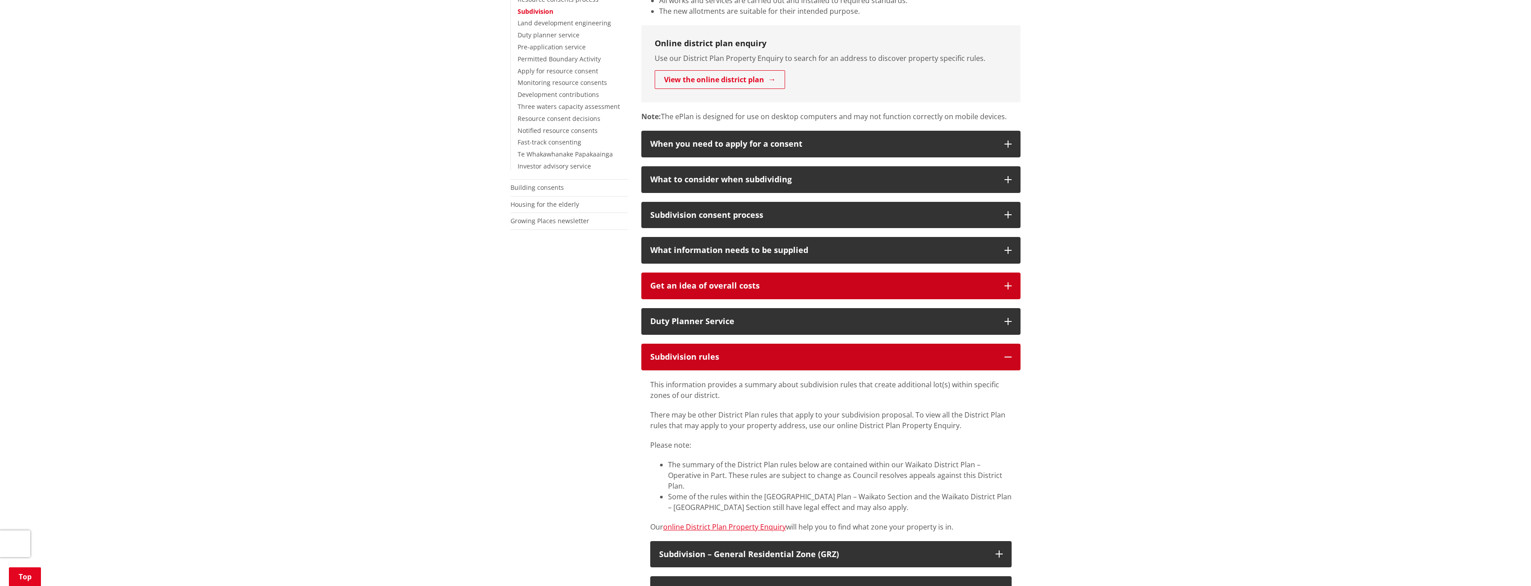
scroll to position [277, 0]
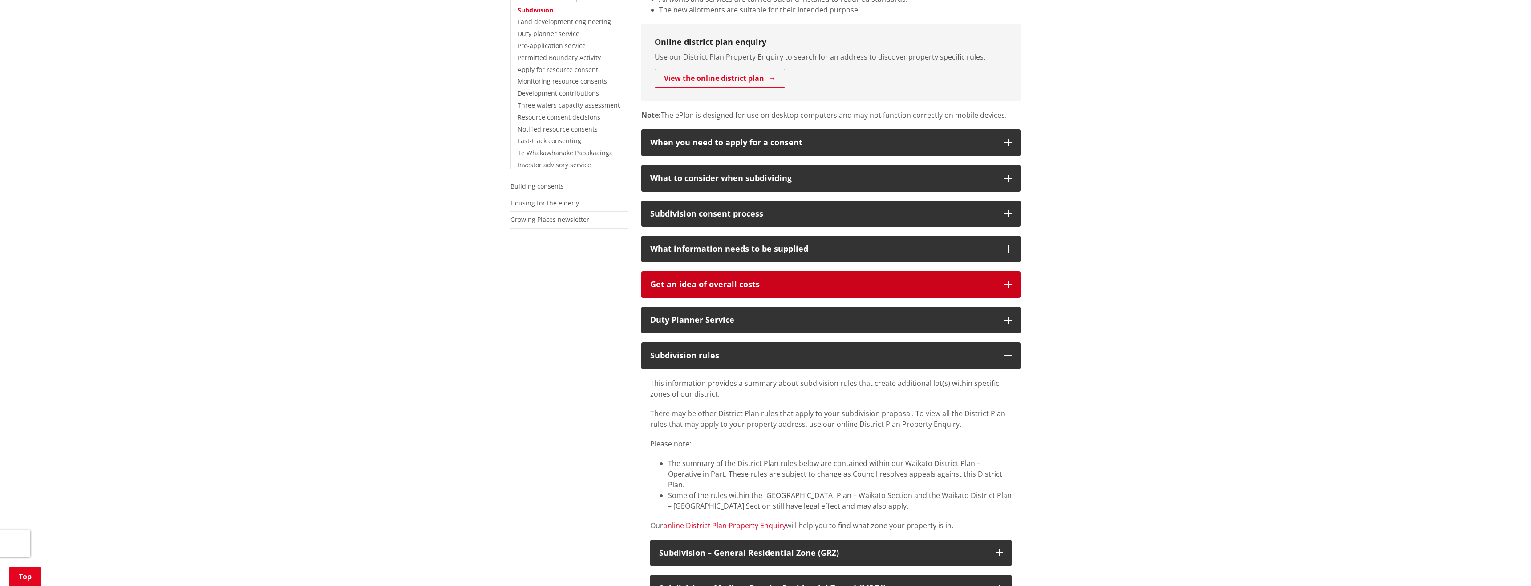
click at [1012, 271] on button "Get an idea of overall costs" at bounding box center [830, 284] width 379 height 27
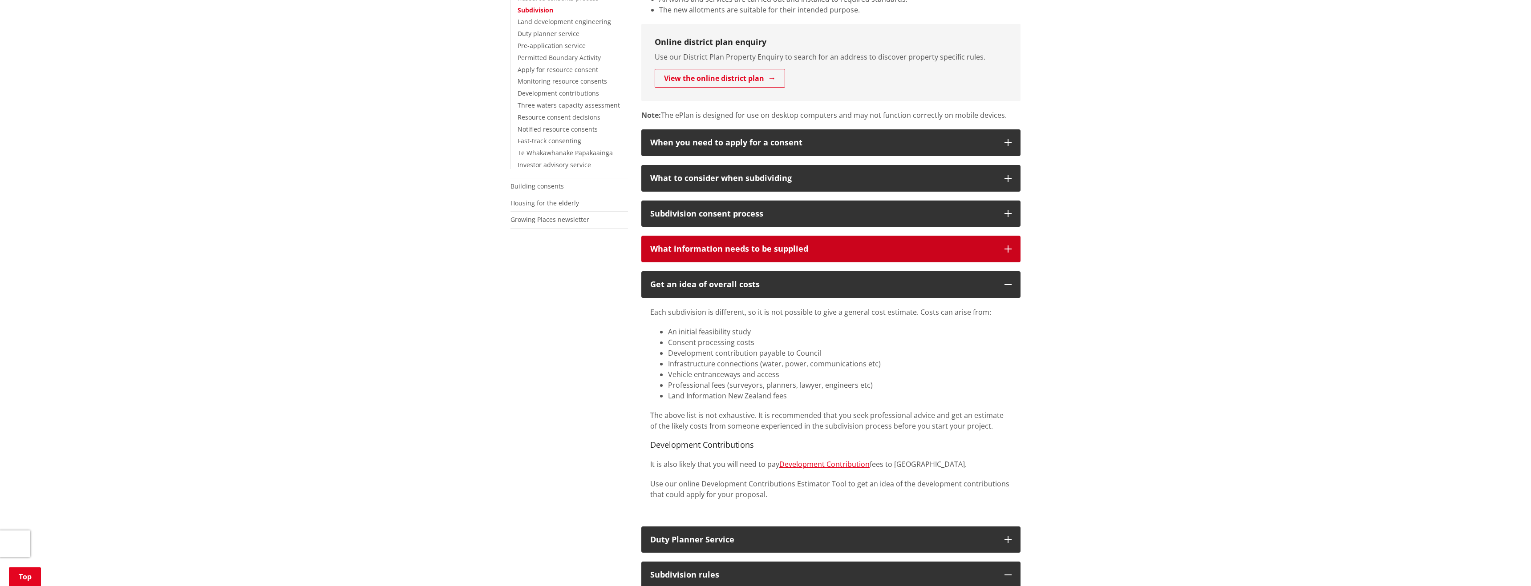
click at [1009, 246] on icon "button" at bounding box center [1007, 249] width 7 height 7
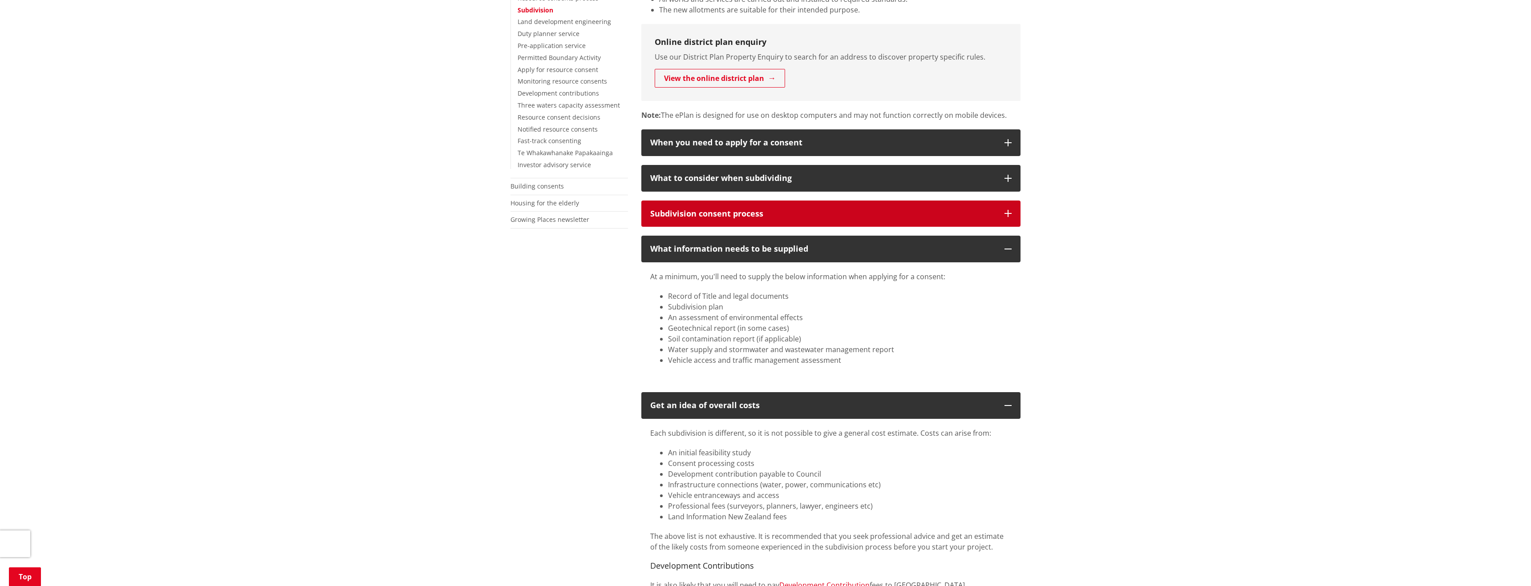
click at [1005, 201] on button "Subdivision consent process" at bounding box center [830, 214] width 379 height 27
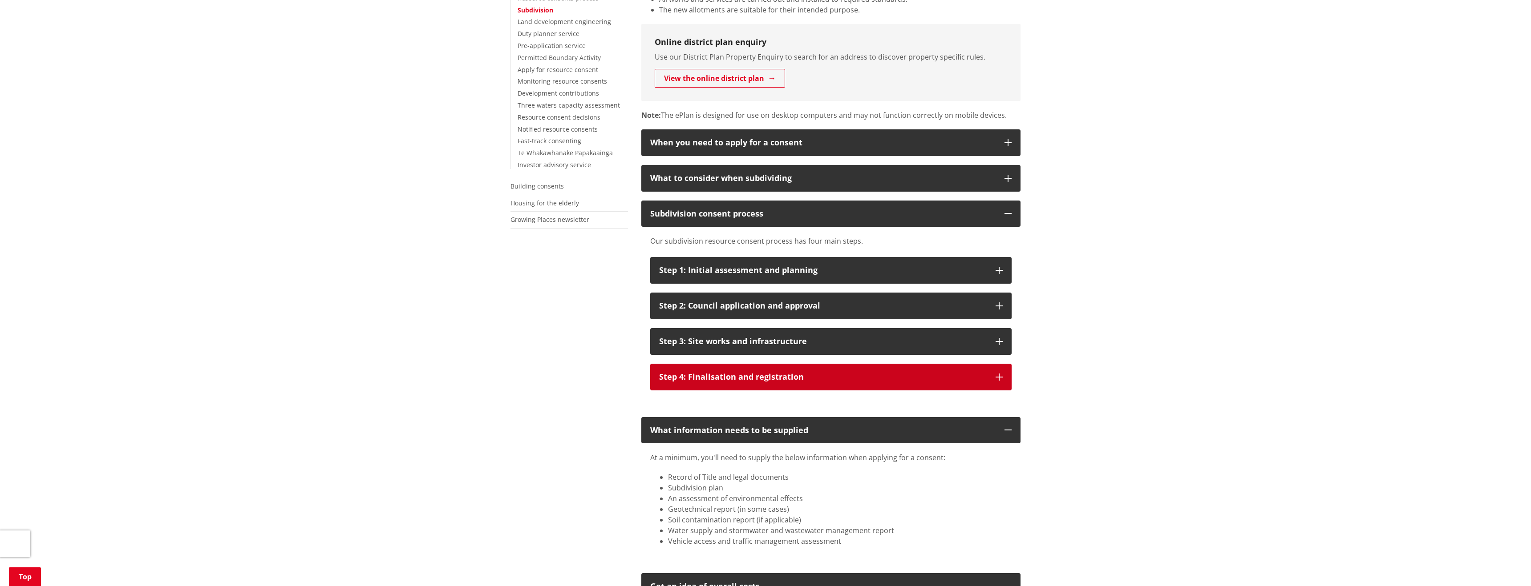
click at [1000, 374] on icon "button" at bounding box center [998, 377] width 7 height 7
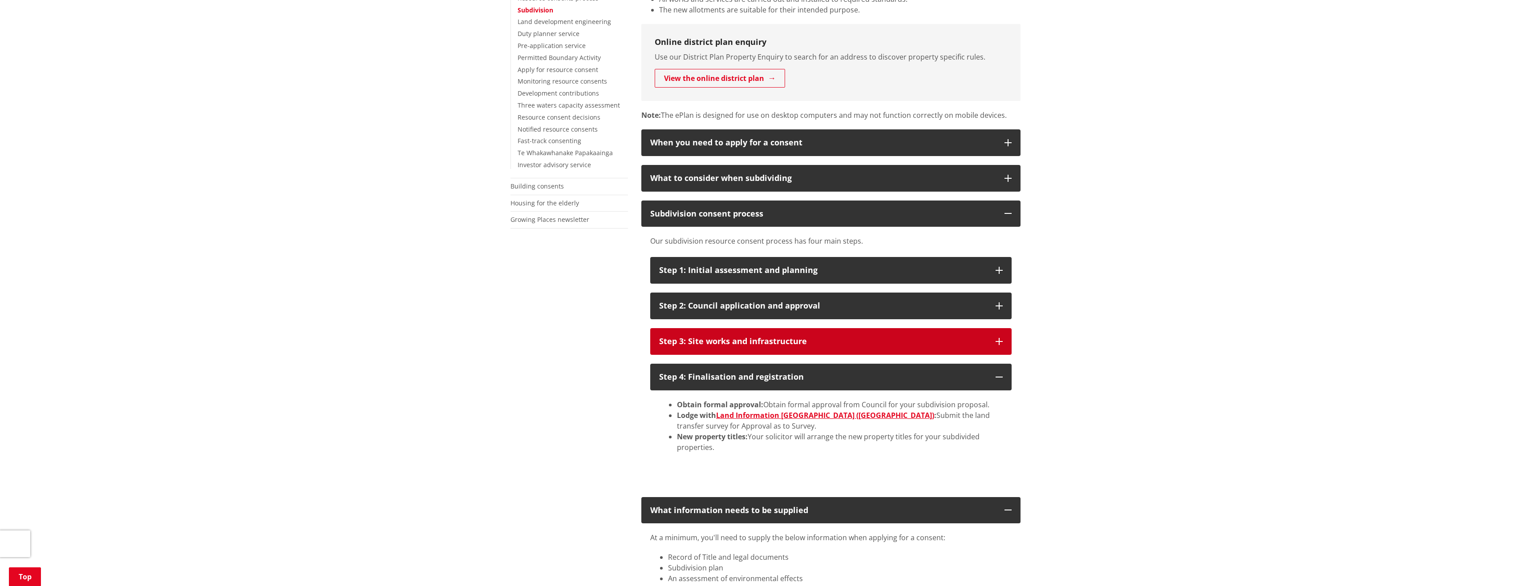
click at [1003, 328] on button "Step 3: Site works and infrastructure" at bounding box center [830, 341] width 361 height 27
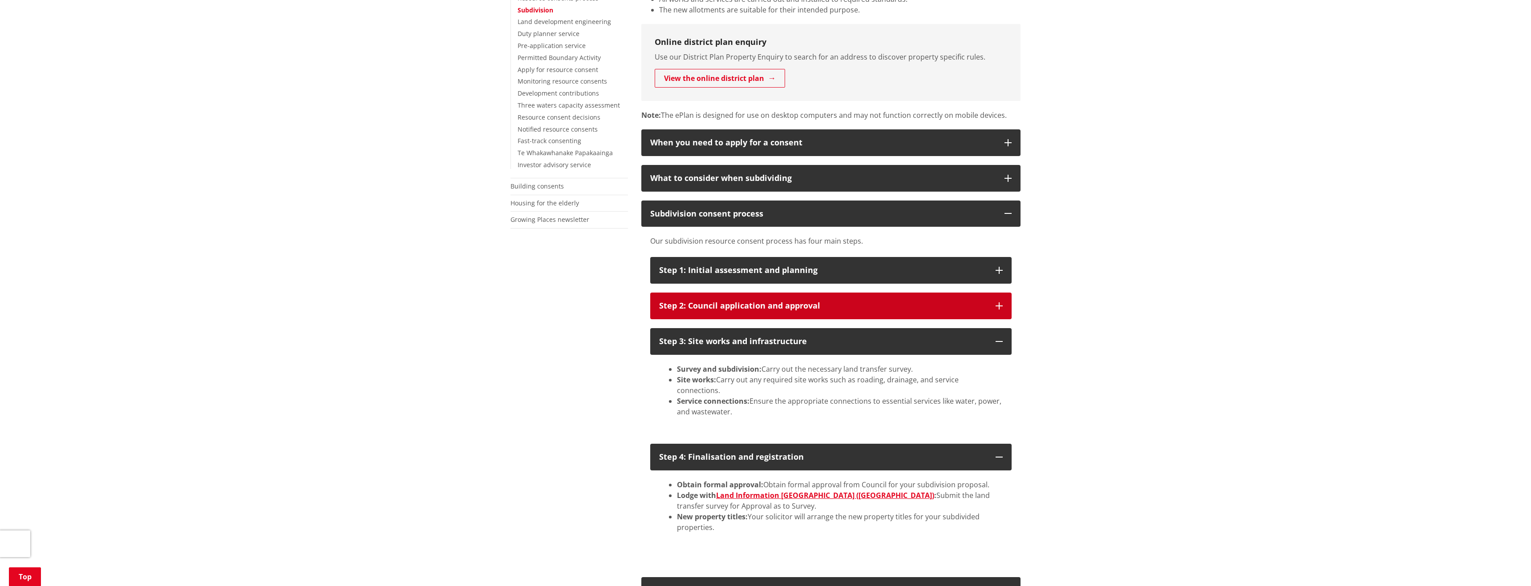
click at [995, 293] on button "Step 2: Council application and approval" at bounding box center [830, 306] width 361 height 27
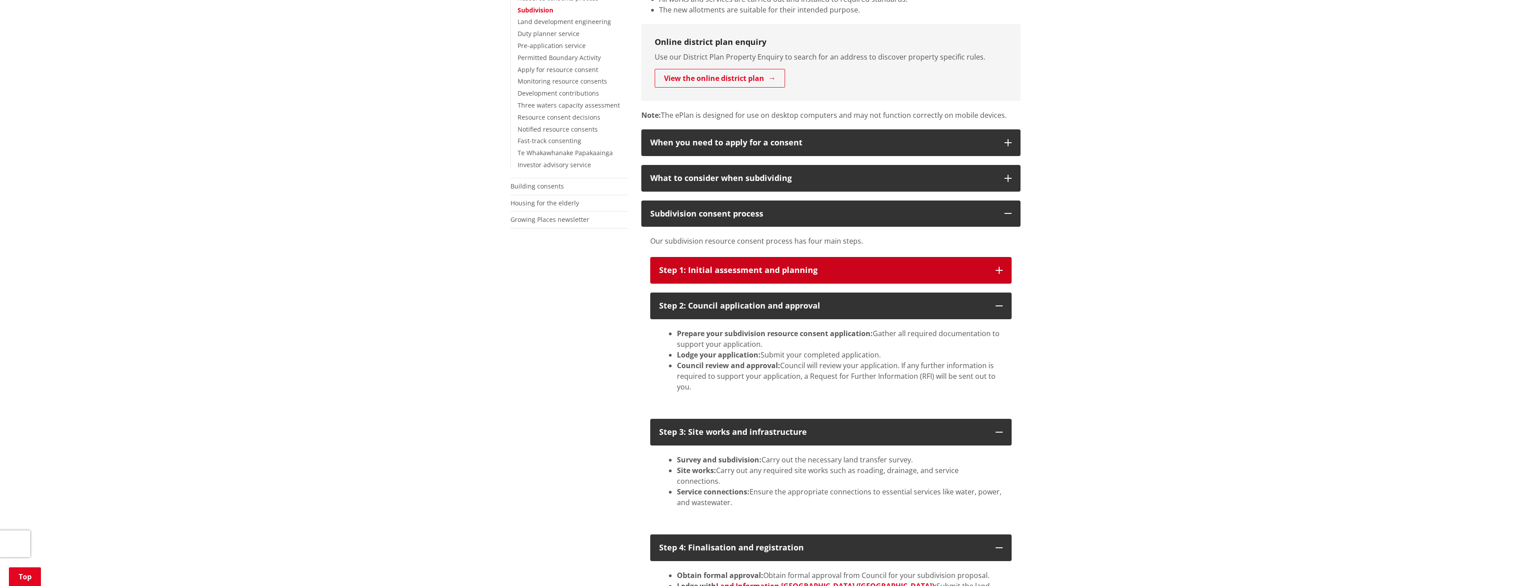
click at [1004, 257] on button "Step 1: Initial assessment and planning" at bounding box center [830, 270] width 361 height 27
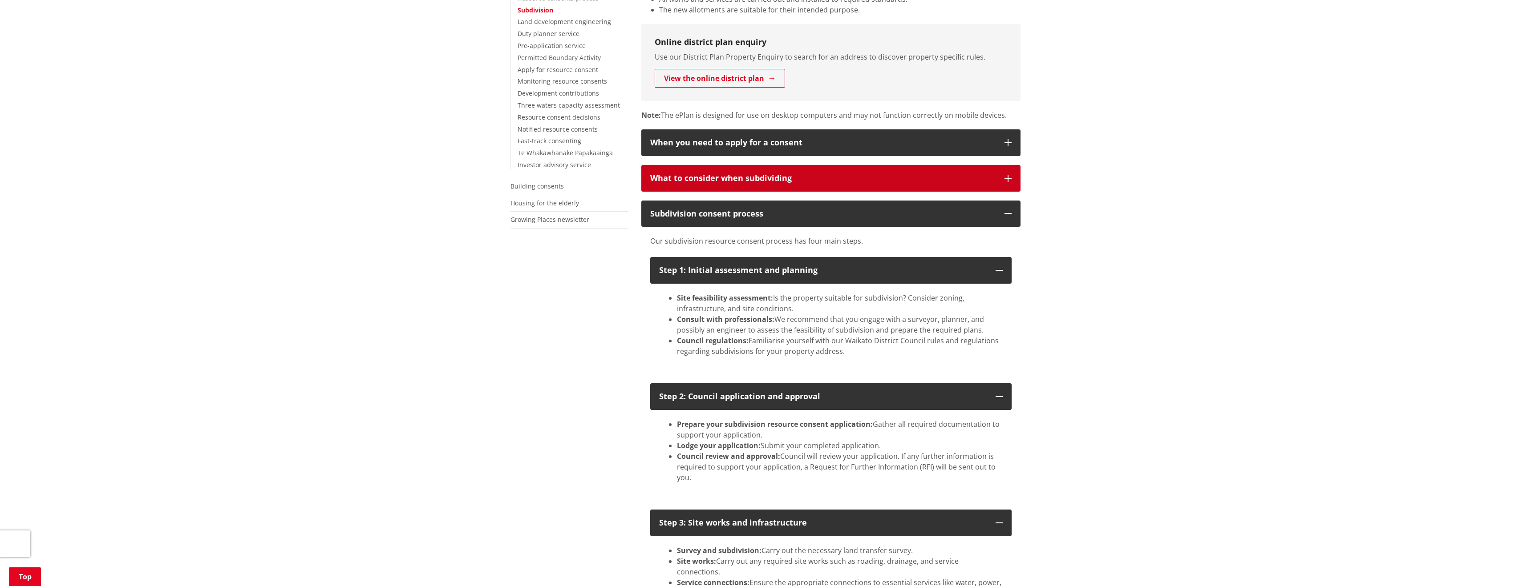
click at [1012, 165] on button "What to consider when subdividing" at bounding box center [830, 178] width 379 height 27
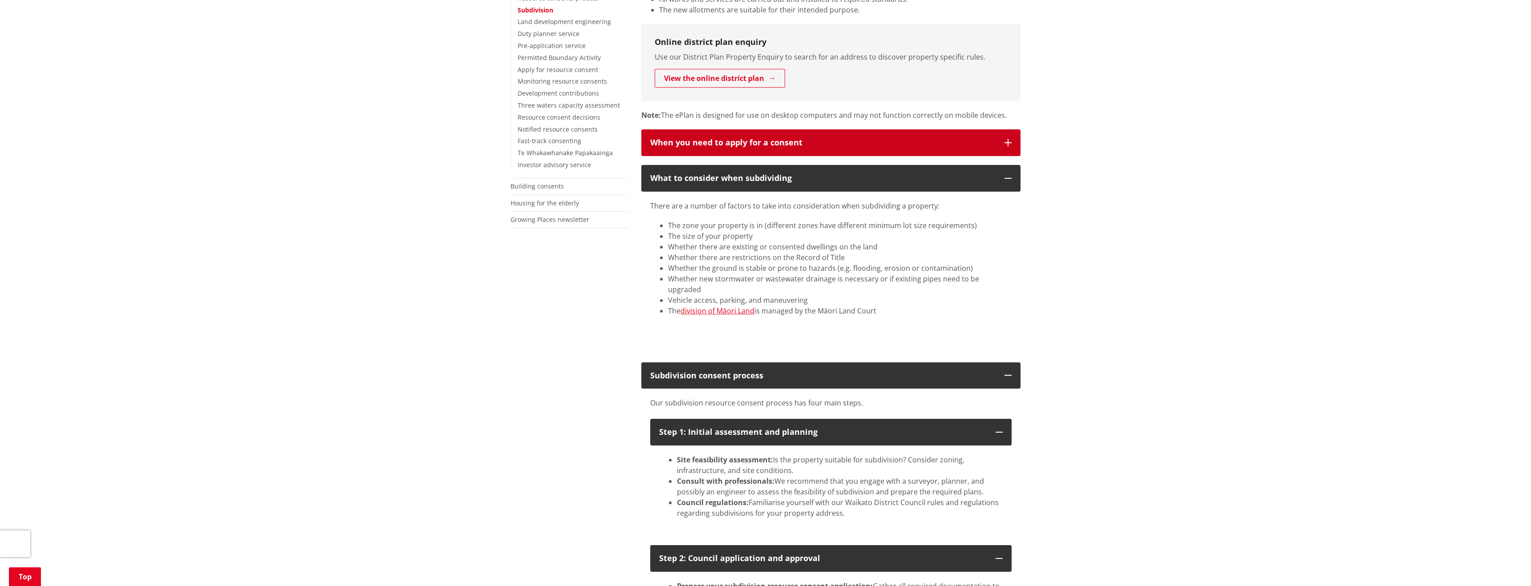
click at [1003, 129] on button "When you need to apply for a consent" at bounding box center [830, 142] width 379 height 27
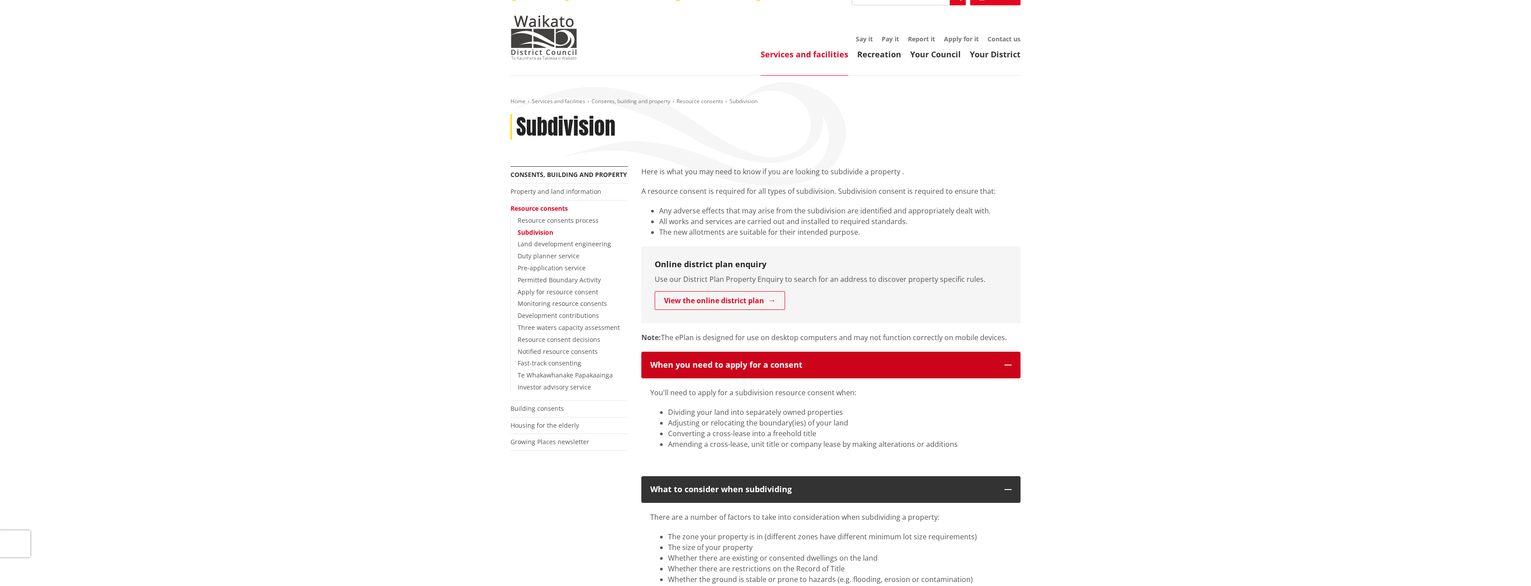
scroll to position [53, 0]
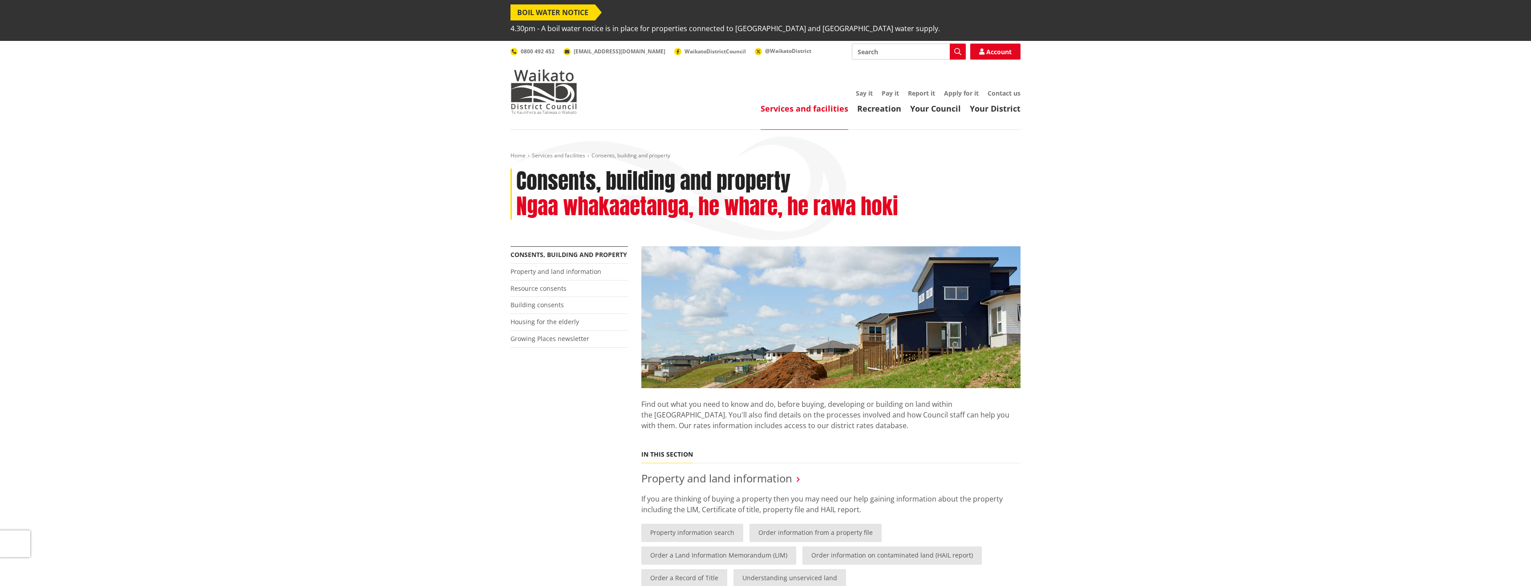
click at [819, 103] on link "Services and facilities" at bounding box center [804, 108] width 88 height 11
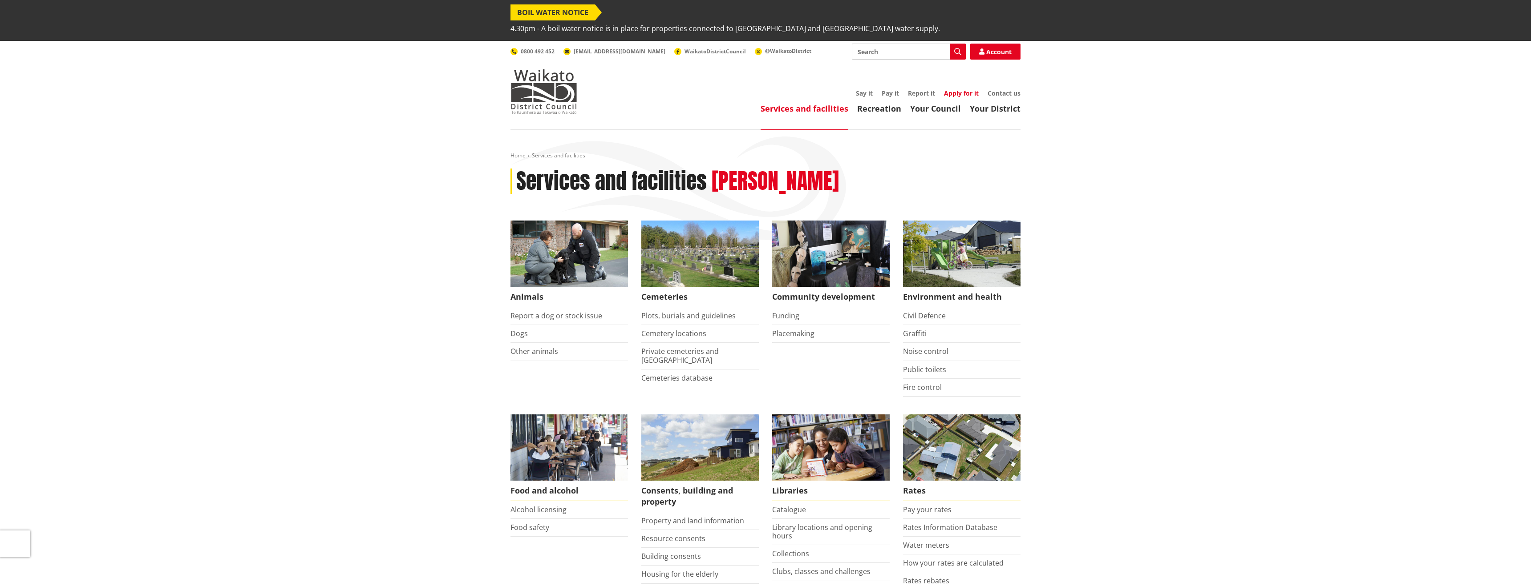
click at [954, 89] on link "Apply for it" at bounding box center [961, 93] width 35 height 8
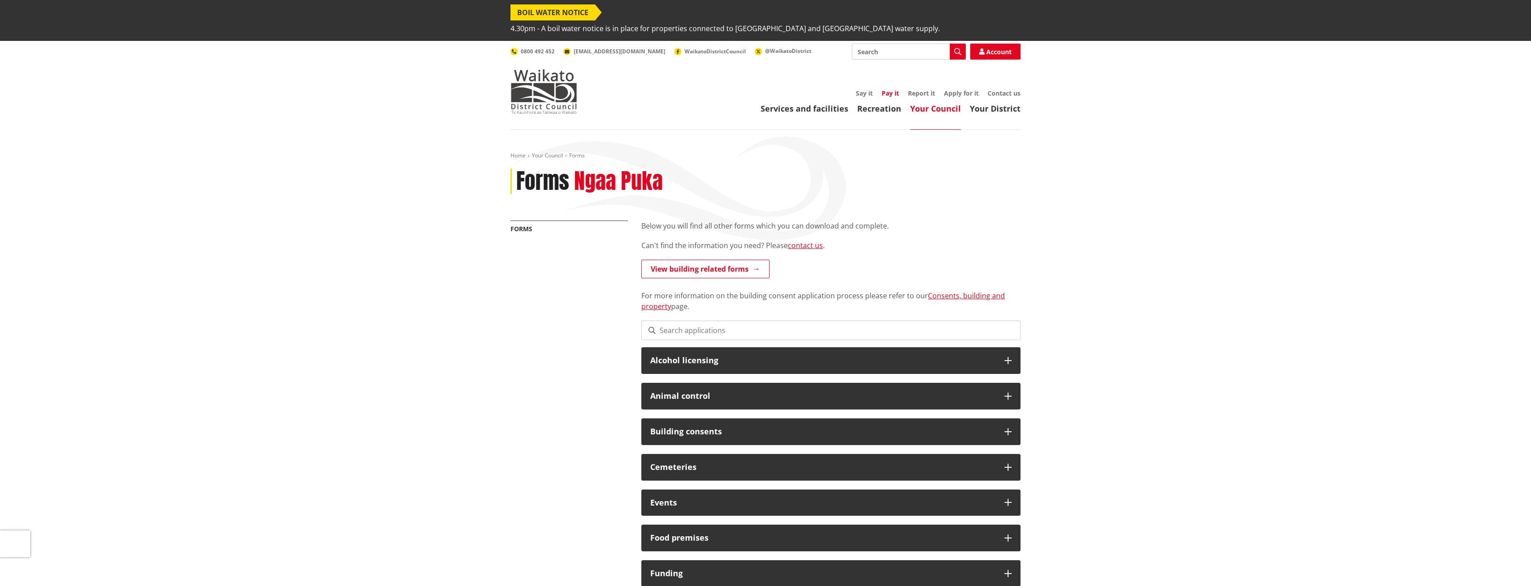
click at [890, 89] on link "Pay it" at bounding box center [890, 93] width 17 height 8
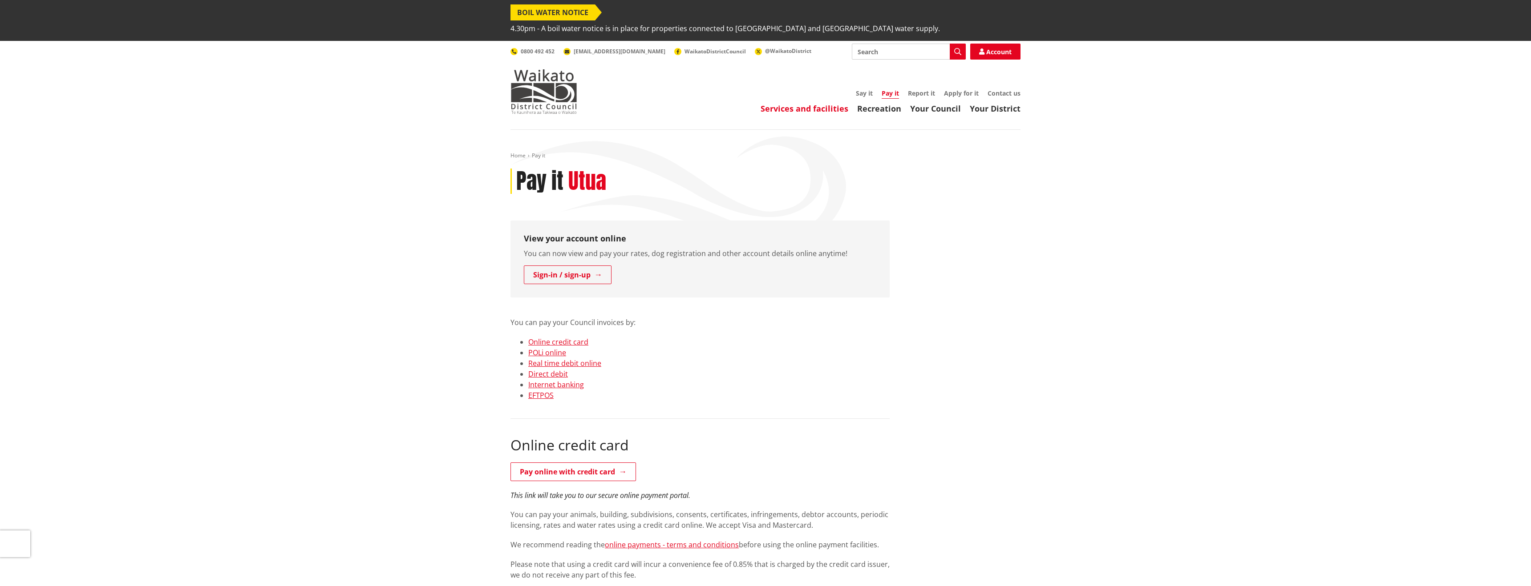
click at [792, 103] on link "Services and facilities" at bounding box center [804, 108] width 88 height 11
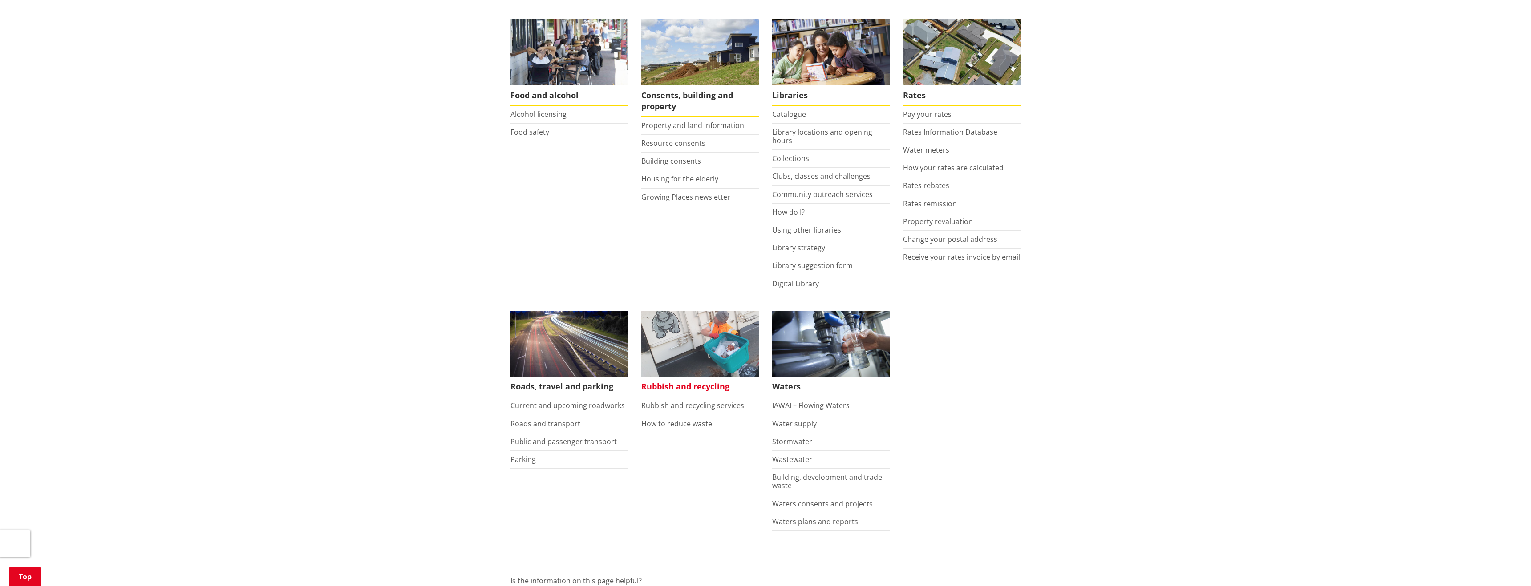
scroll to position [396, 0]
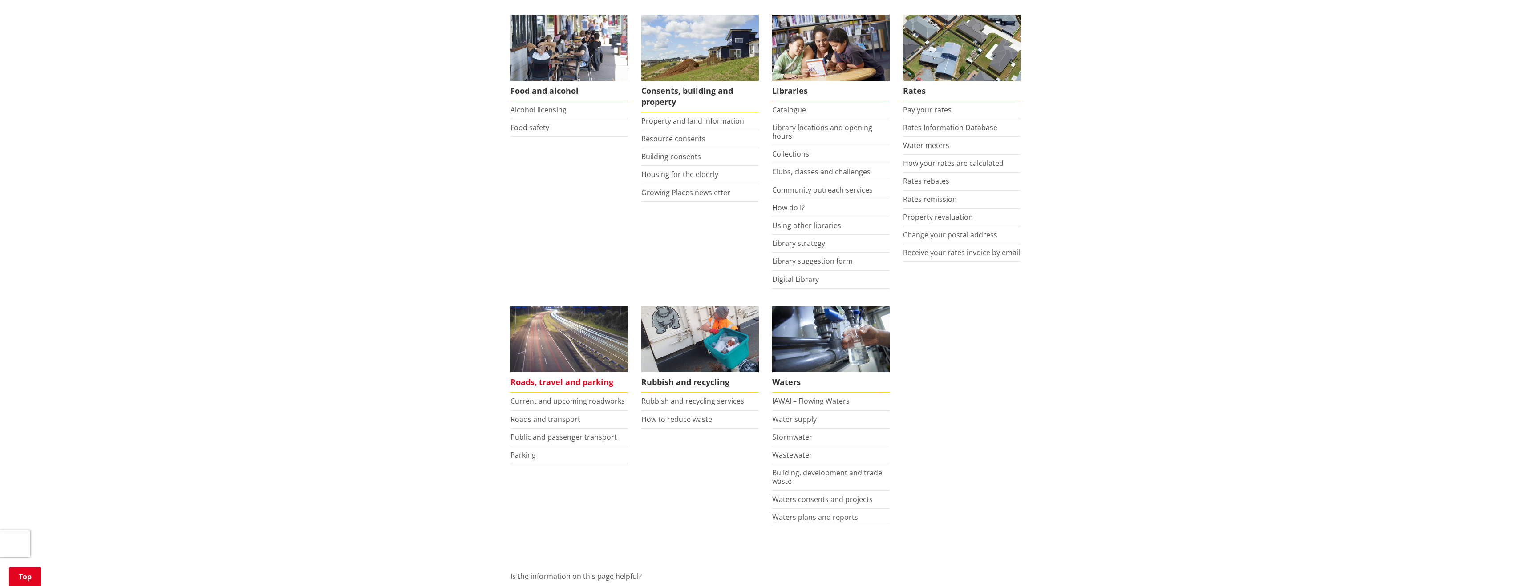
click at [563, 372] on span "Roads, travel and parking" at bounding box center [568, 382] width 117 height 20
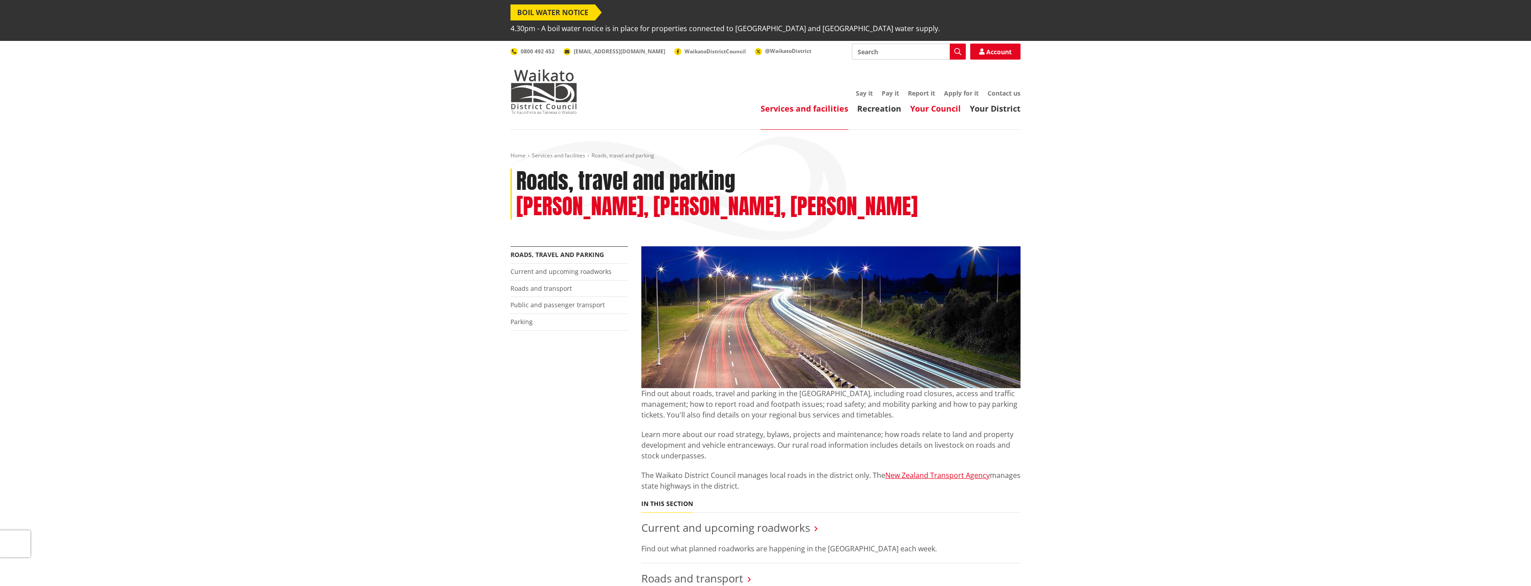
click at [924, 103] on link "Your Council" at bounding box center [935, 108] width 51 height 11
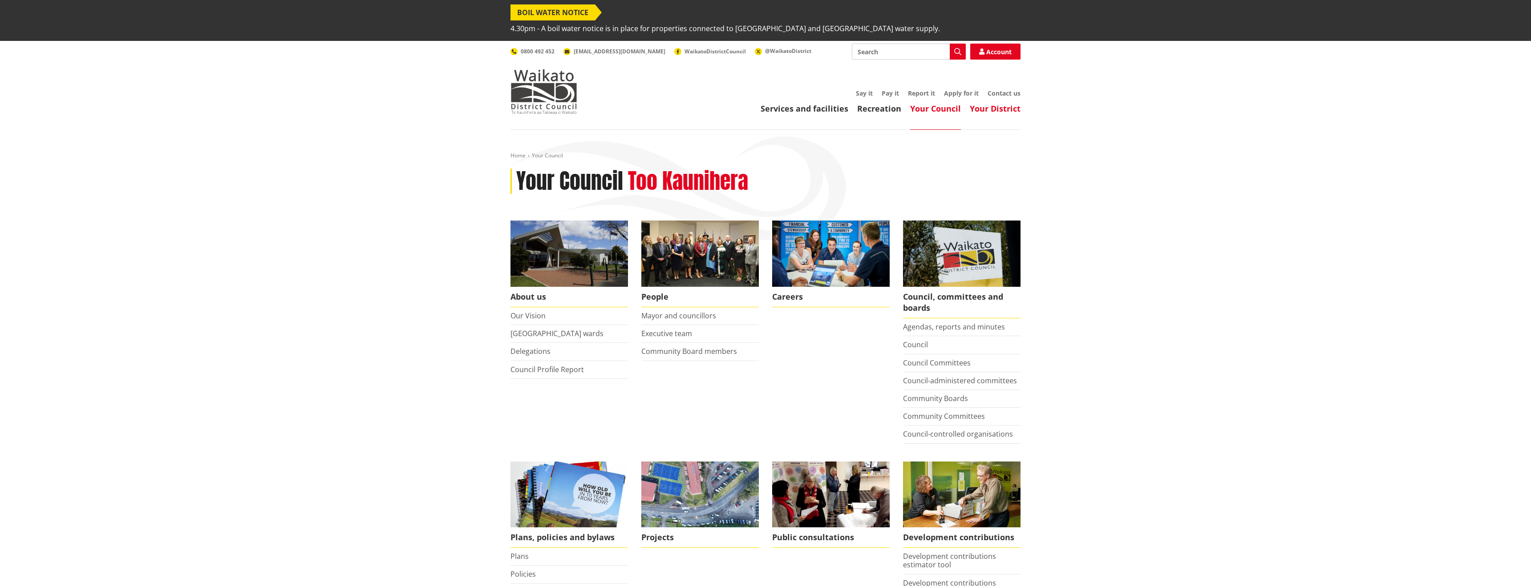
click at [1006, 103] on link "Your District" at bounding box center [995, 108] width 51 height 11
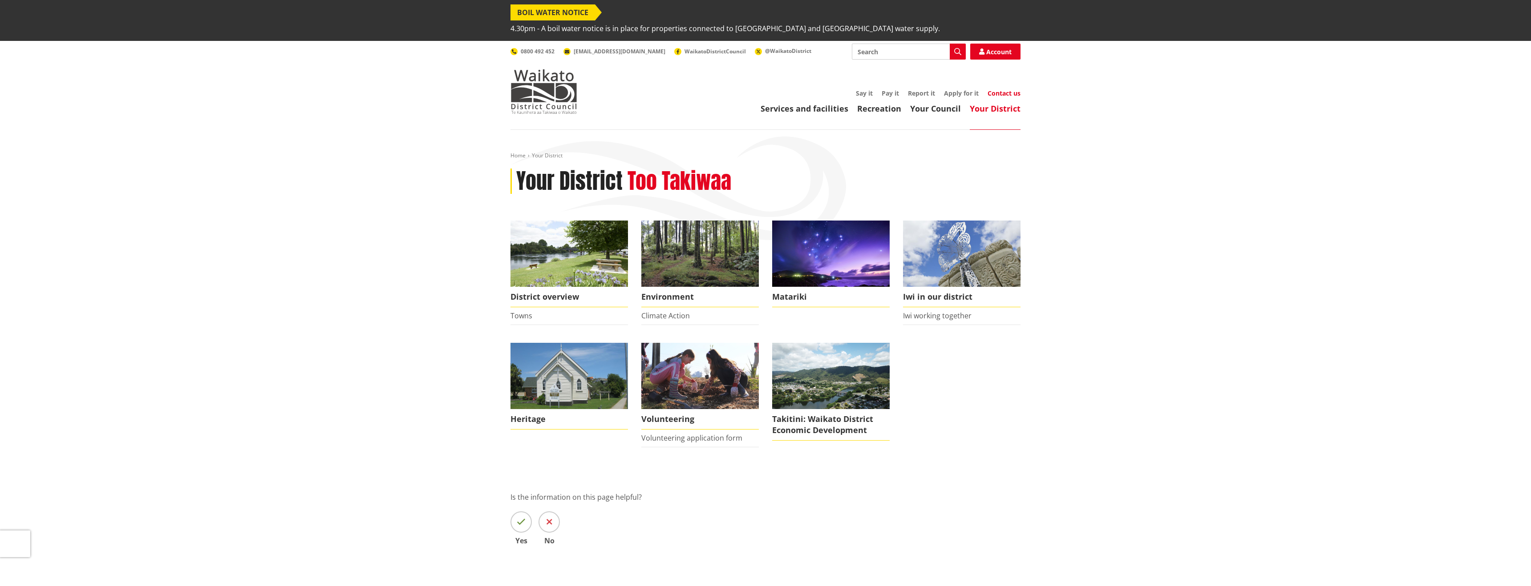
click at [992, 89] on link "Contact us" at bounding box center [1003, 93] width 33 height 8
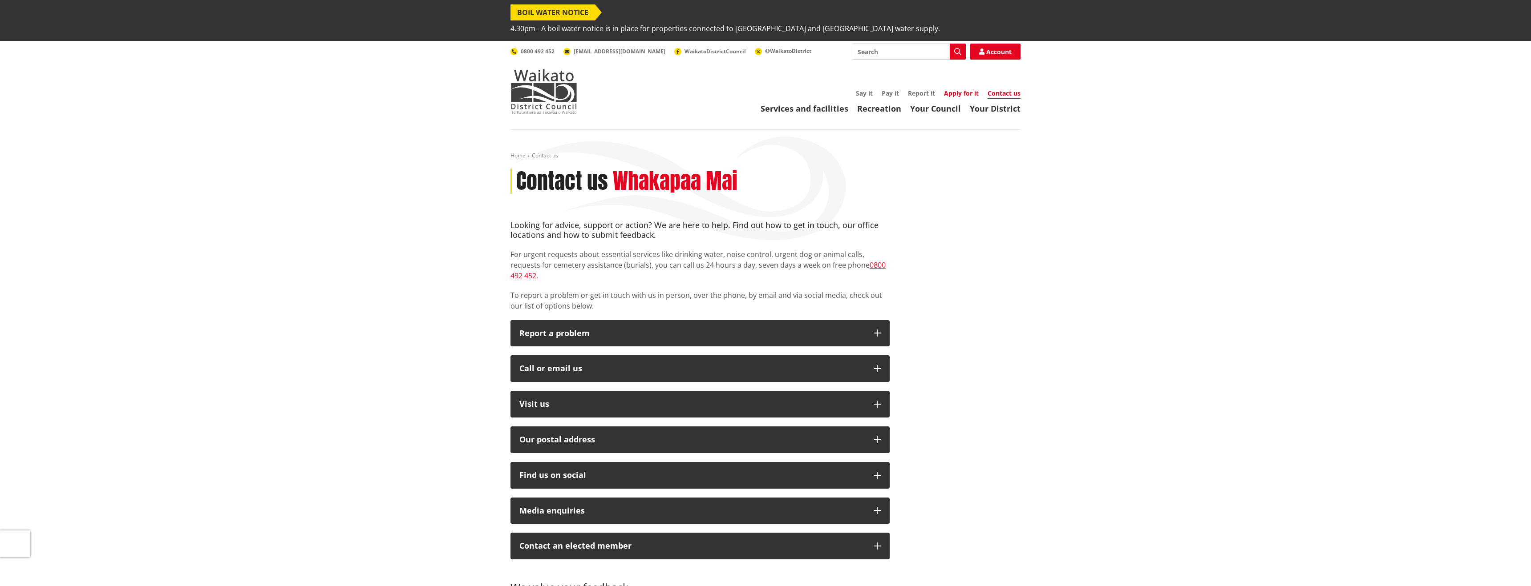
click at [951, 89] on link "Apply for it" at bounding box center [961, 93] width 35 height 8
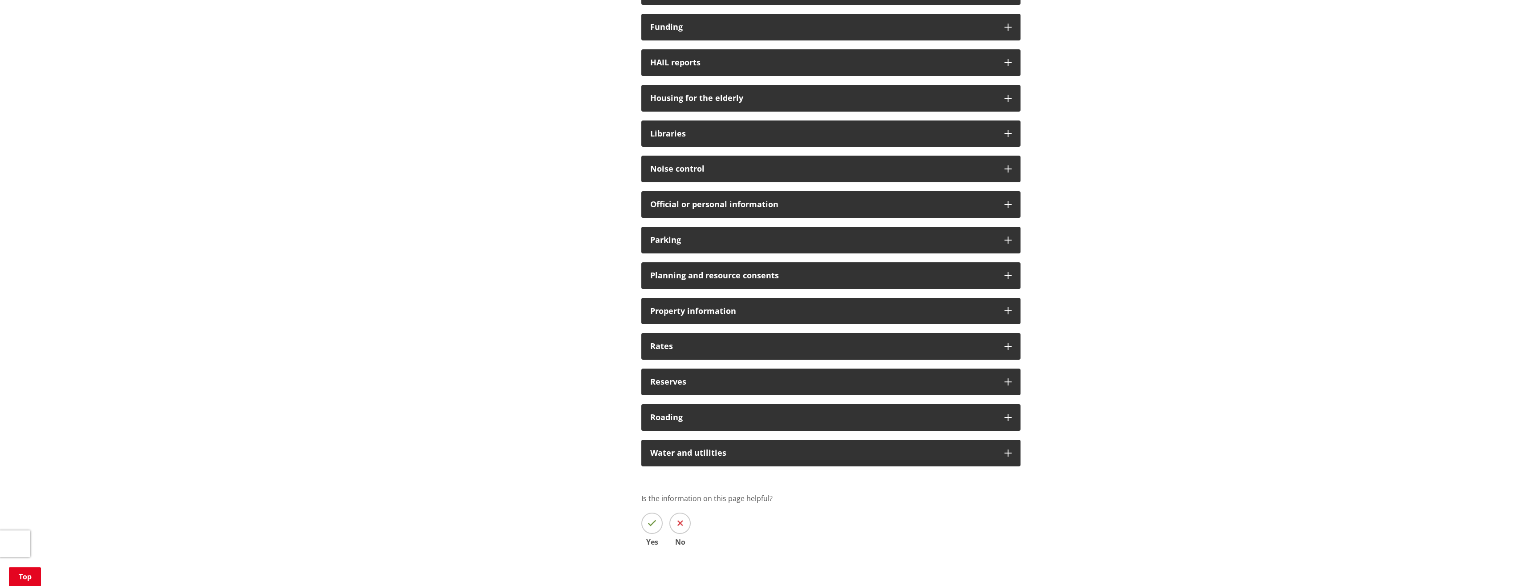
scroll to position [547, 0]
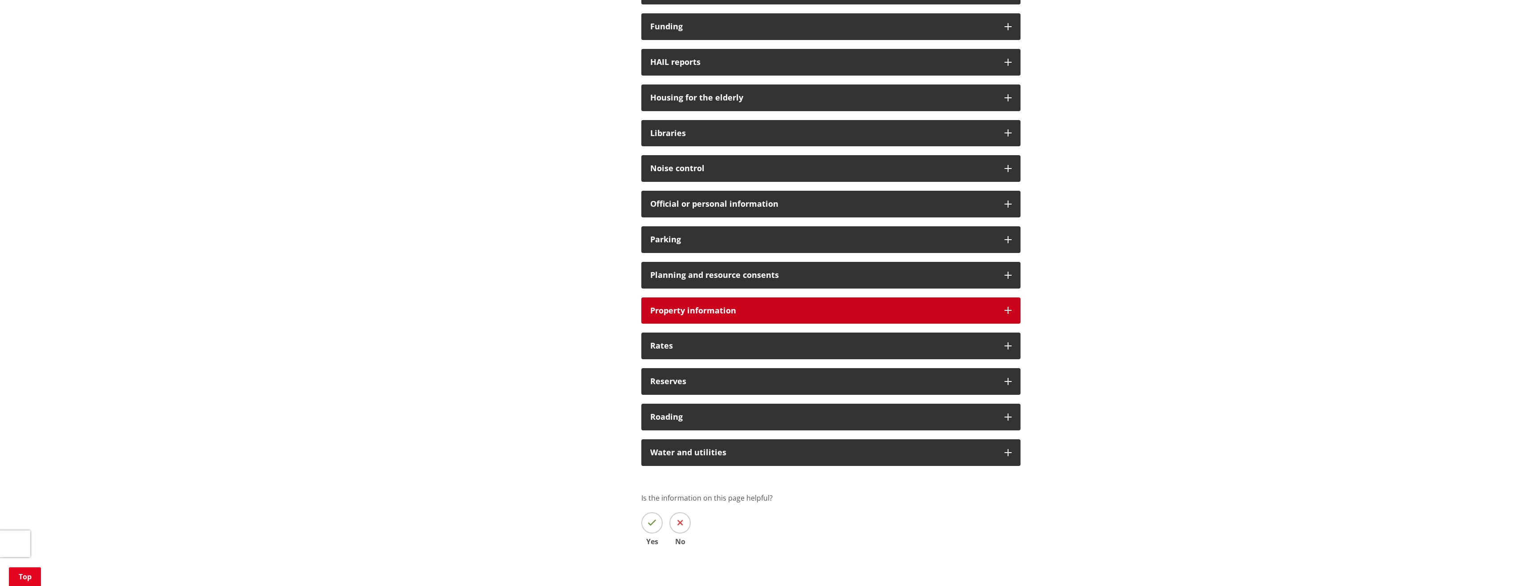
click at [1007, 307] on icon at bounding box center [1007, 310] width 7 height 7
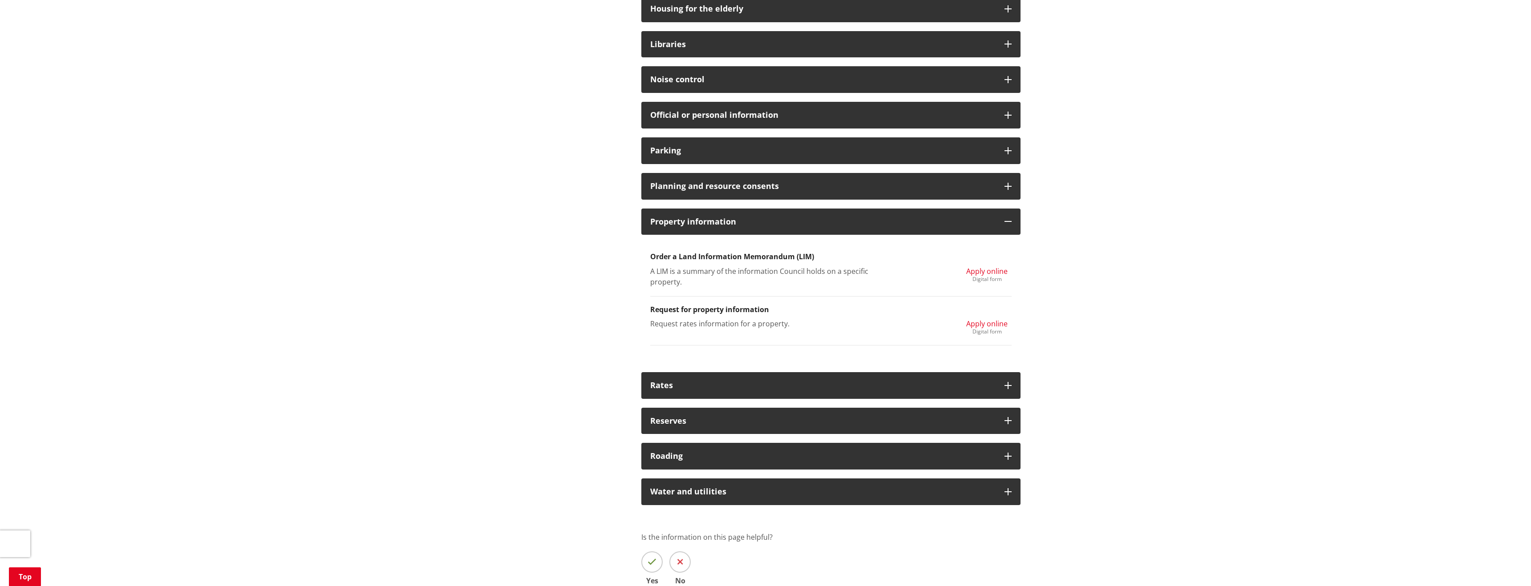
scroll to position [643, 0]
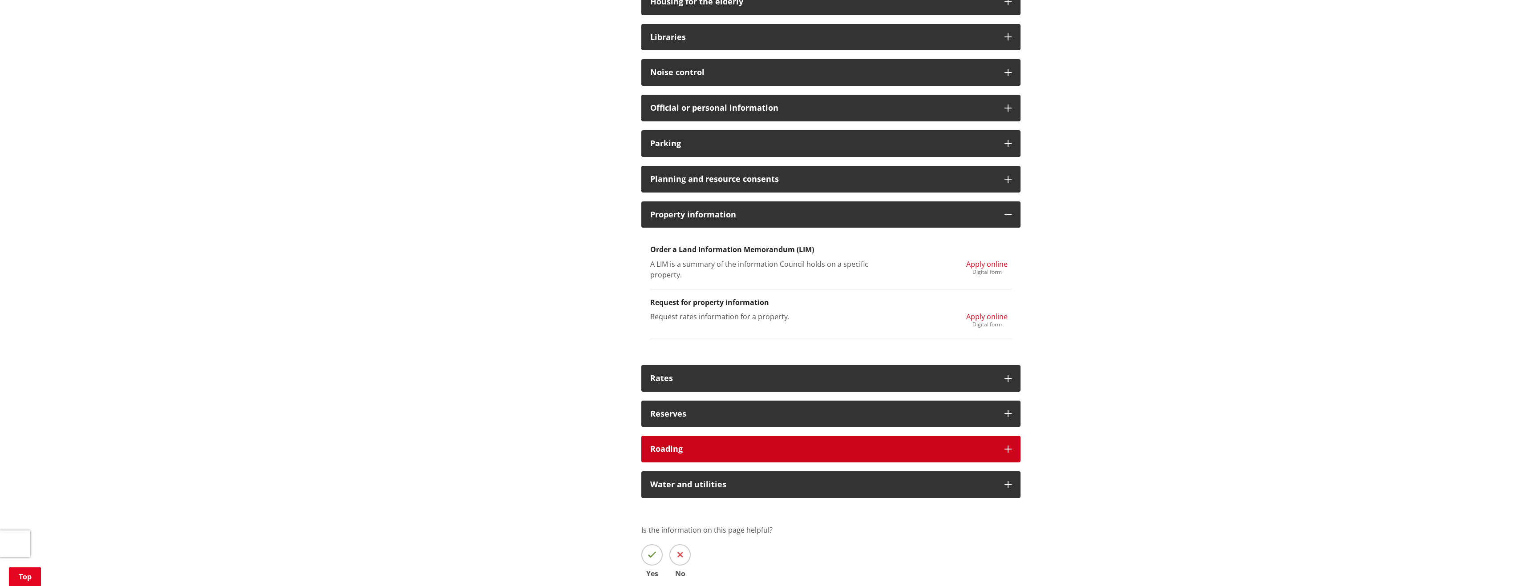
click at [1011, 446] on icon at bounding box center [1007, 449] width 7 height 7
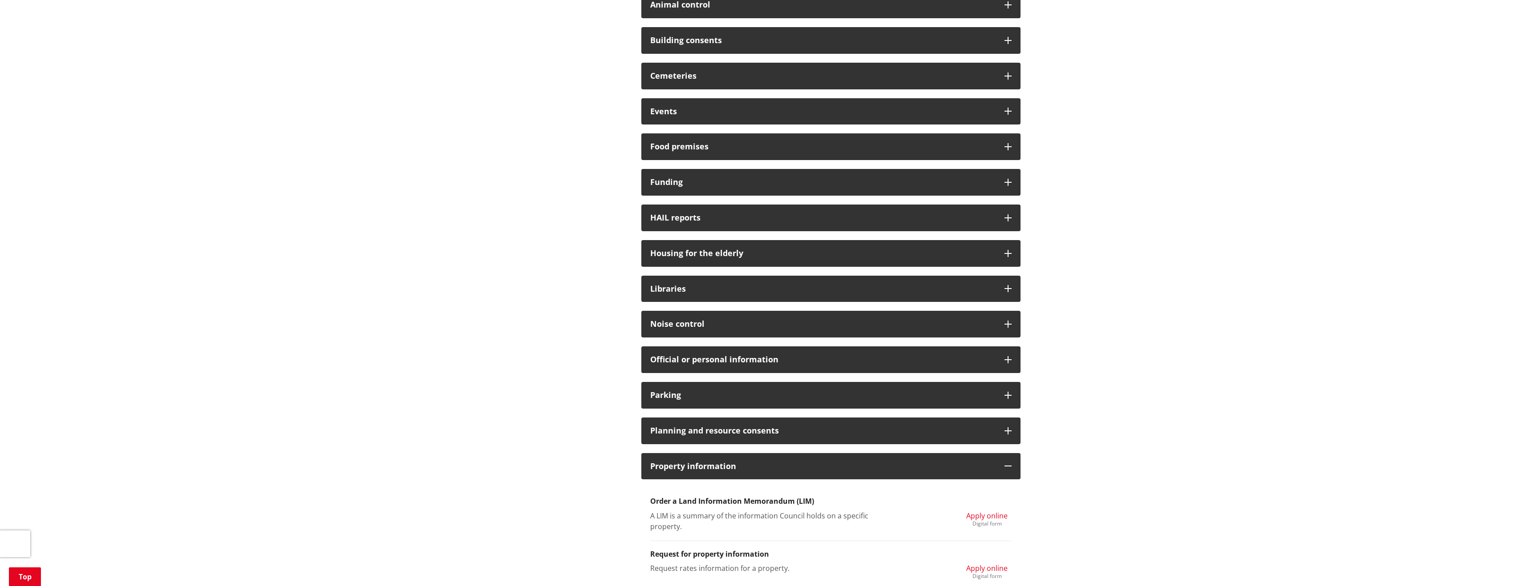
scroll to position [390, 0]
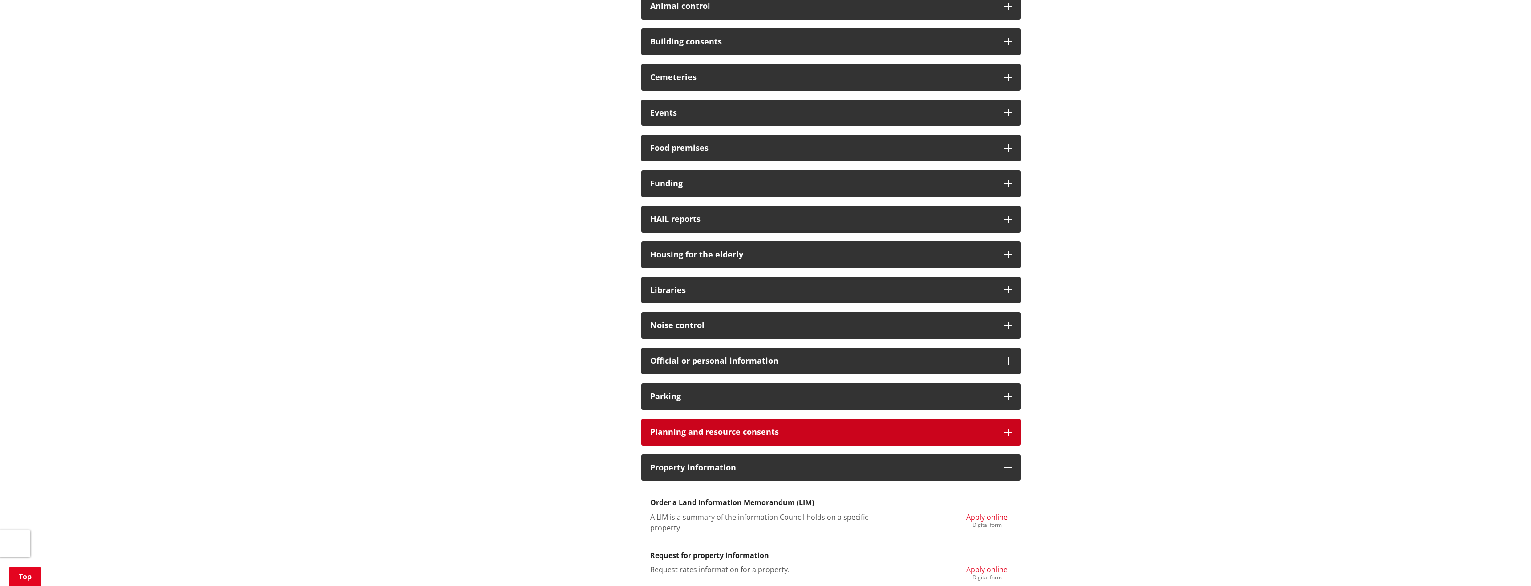
click at [1009, 429] on icon at bounding box center [1007, 432] width 7 height 7
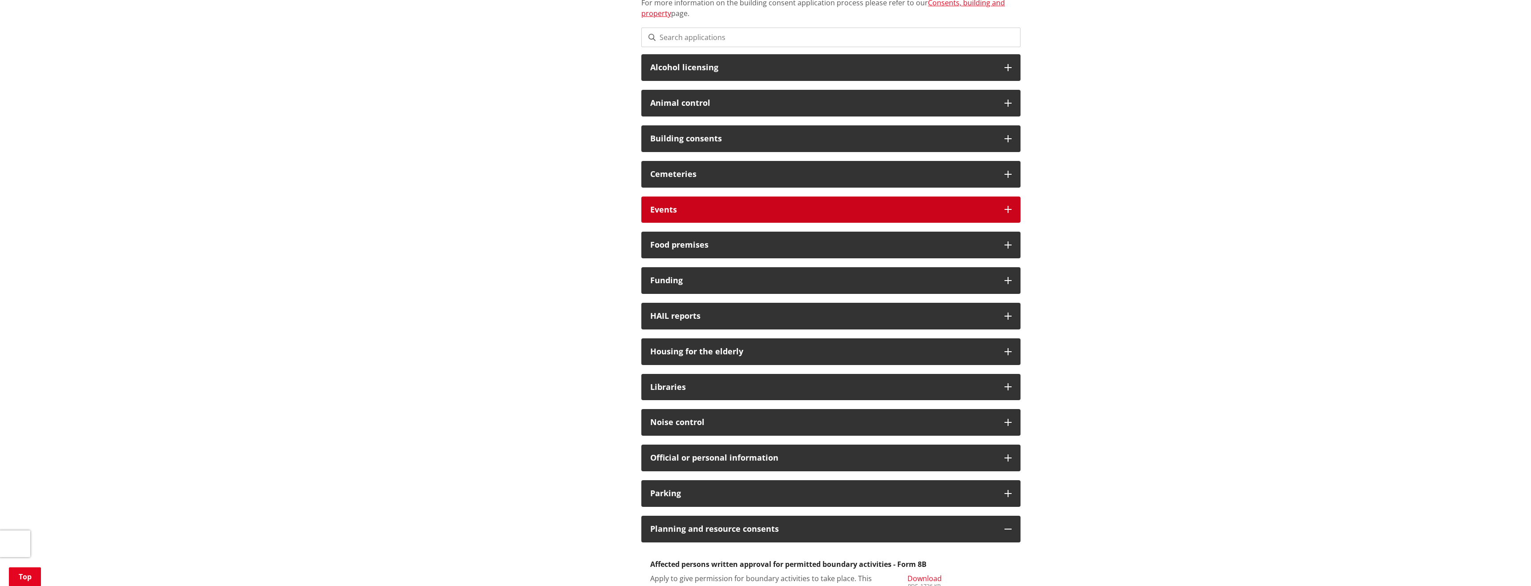
scroll to position [294, 0]
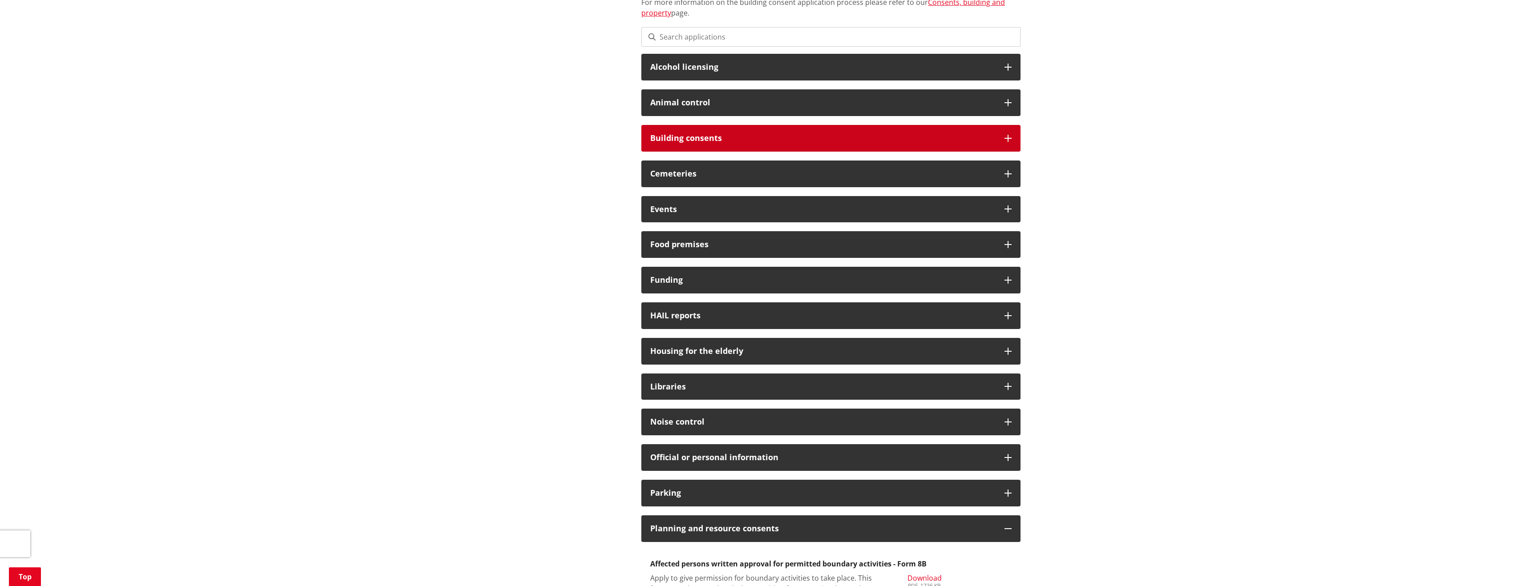
click at [1007, 125] on div "Building consents" at bounding box center [830, 138] width 379 height 27
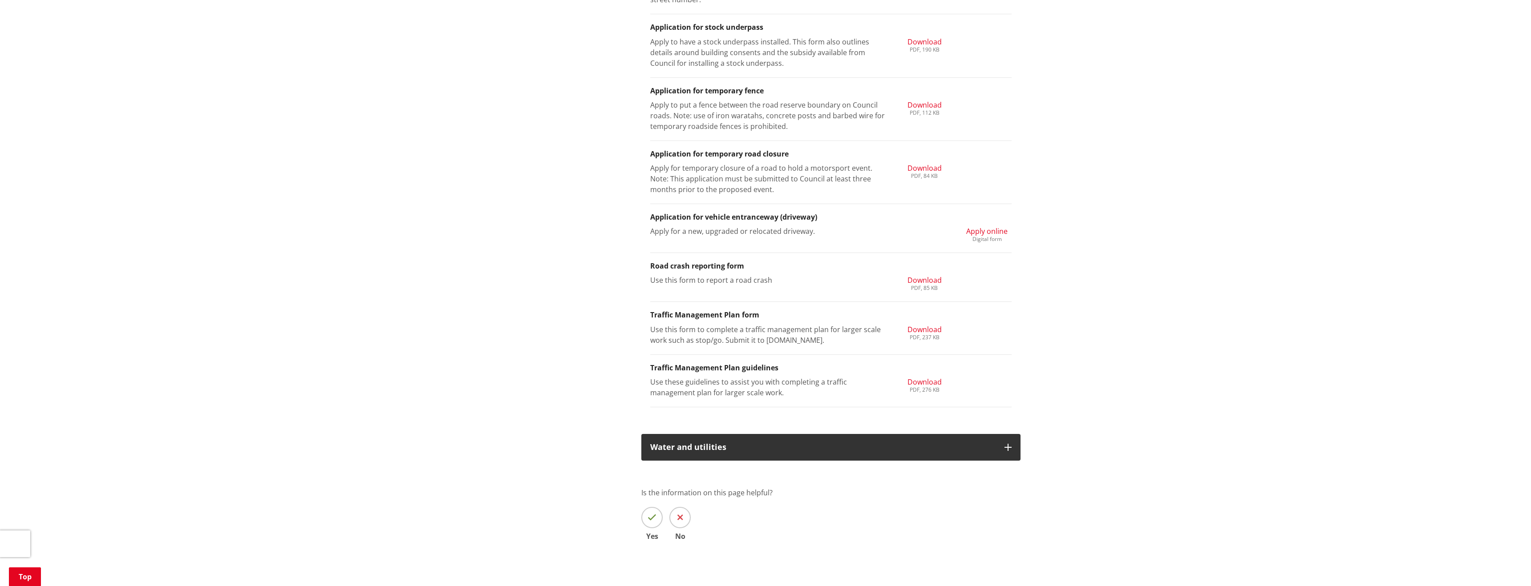
scroll to position [2128, 0]
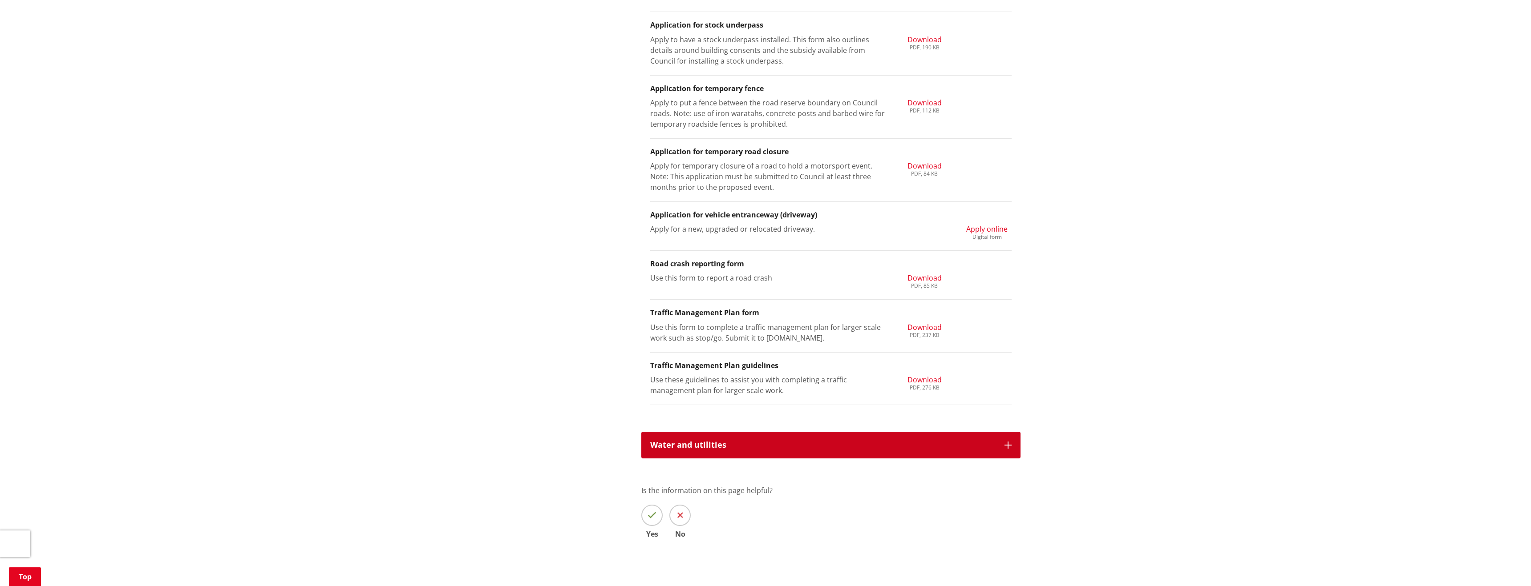
click at [1008, 442] on icon at bounding box center [1007, 445] width 7 height 7
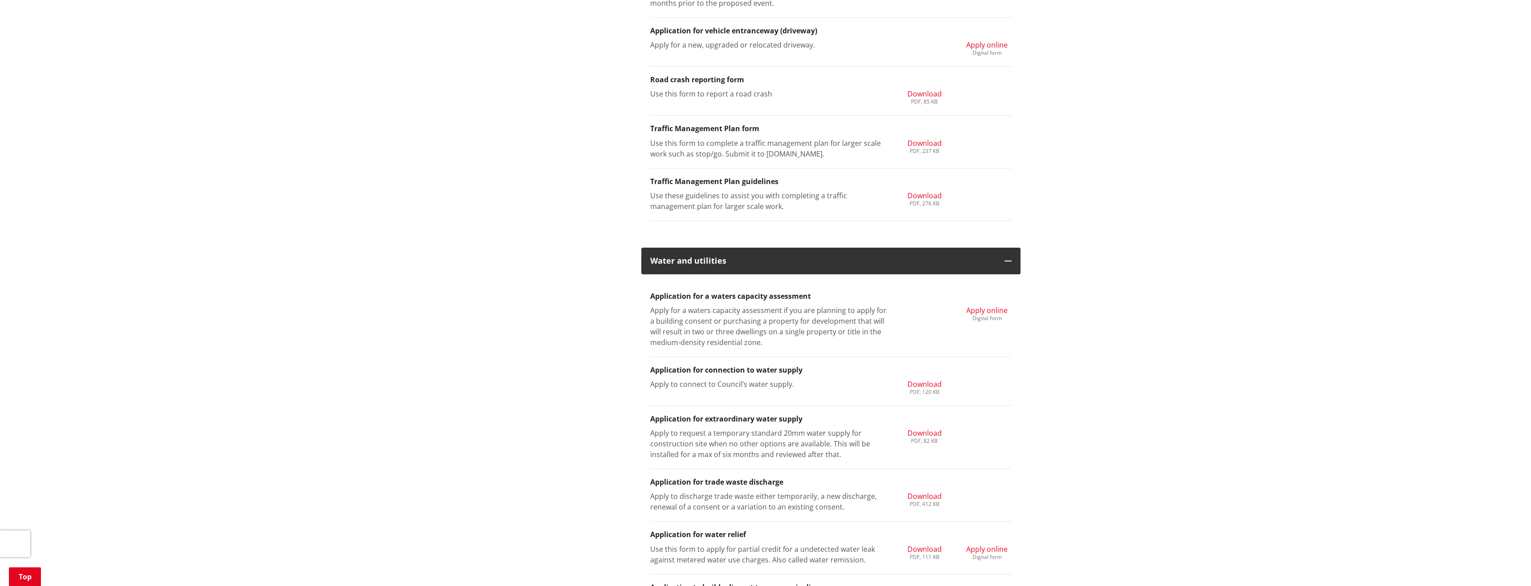
scroll to position [2308, 0]
